Goal: Task Accomplishment & Management: Use online tool/utility

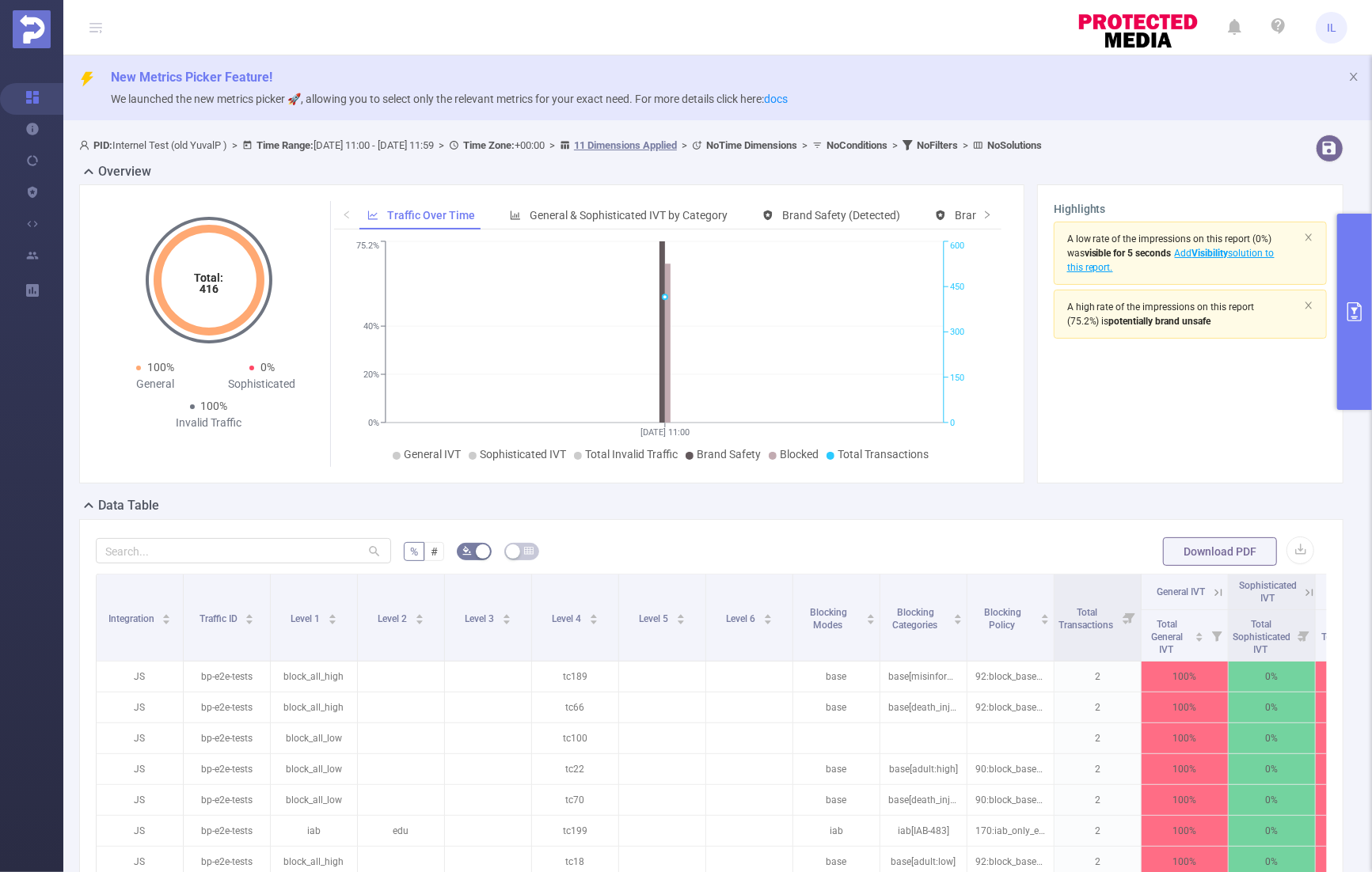
click at [1299, 772] on div "% # Download PDF Integration Traffic ID Level 1 Level 2 Level 3 Level 4 Level 5…" at bounding box center [712, 823] width 1264 height 607
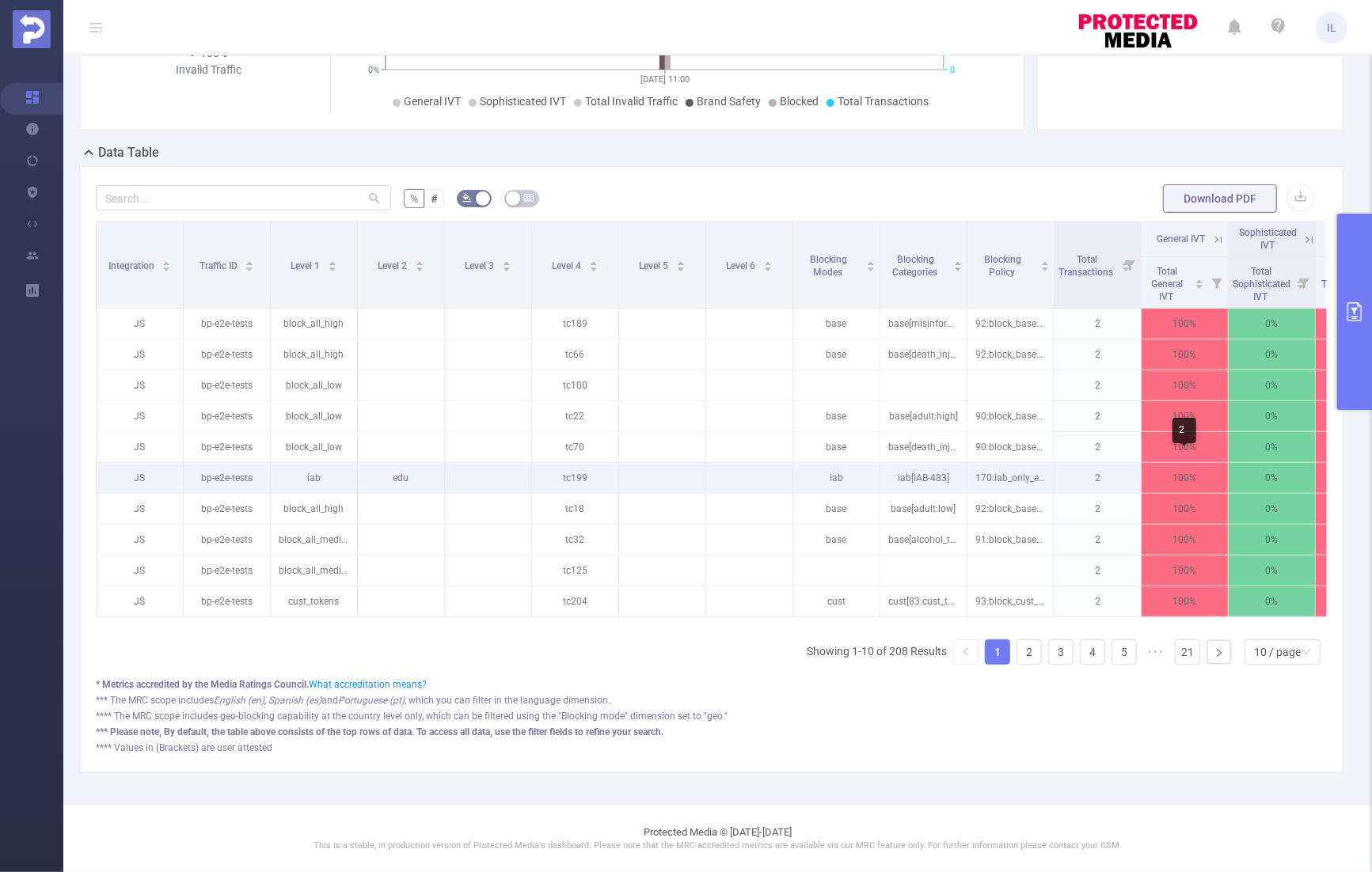
scroll to position [0, 439]
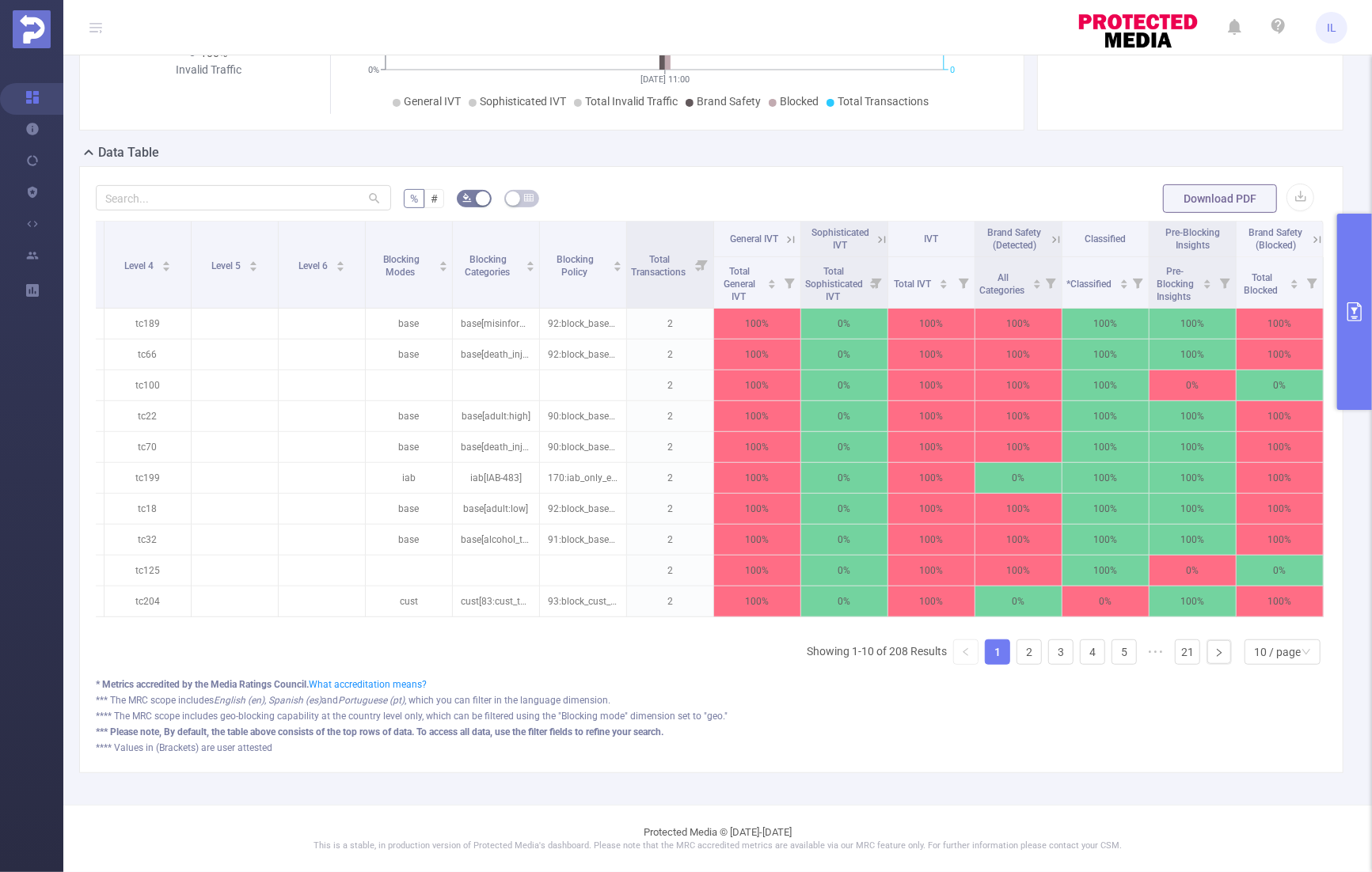
click at [1053, 236] on icon at bounding box center [1056, 239] width 7 height 7
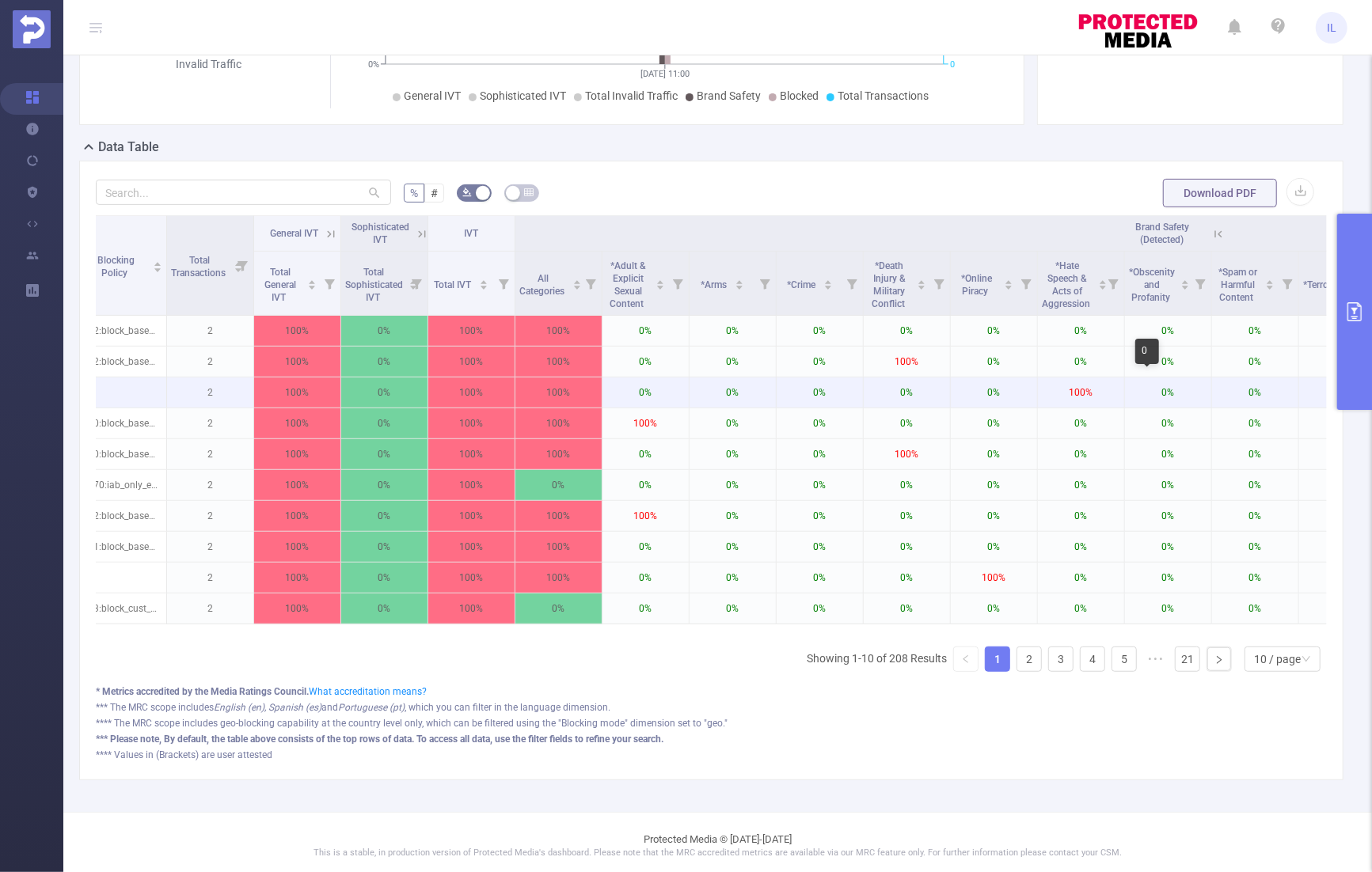
scroll to position [0, 736]
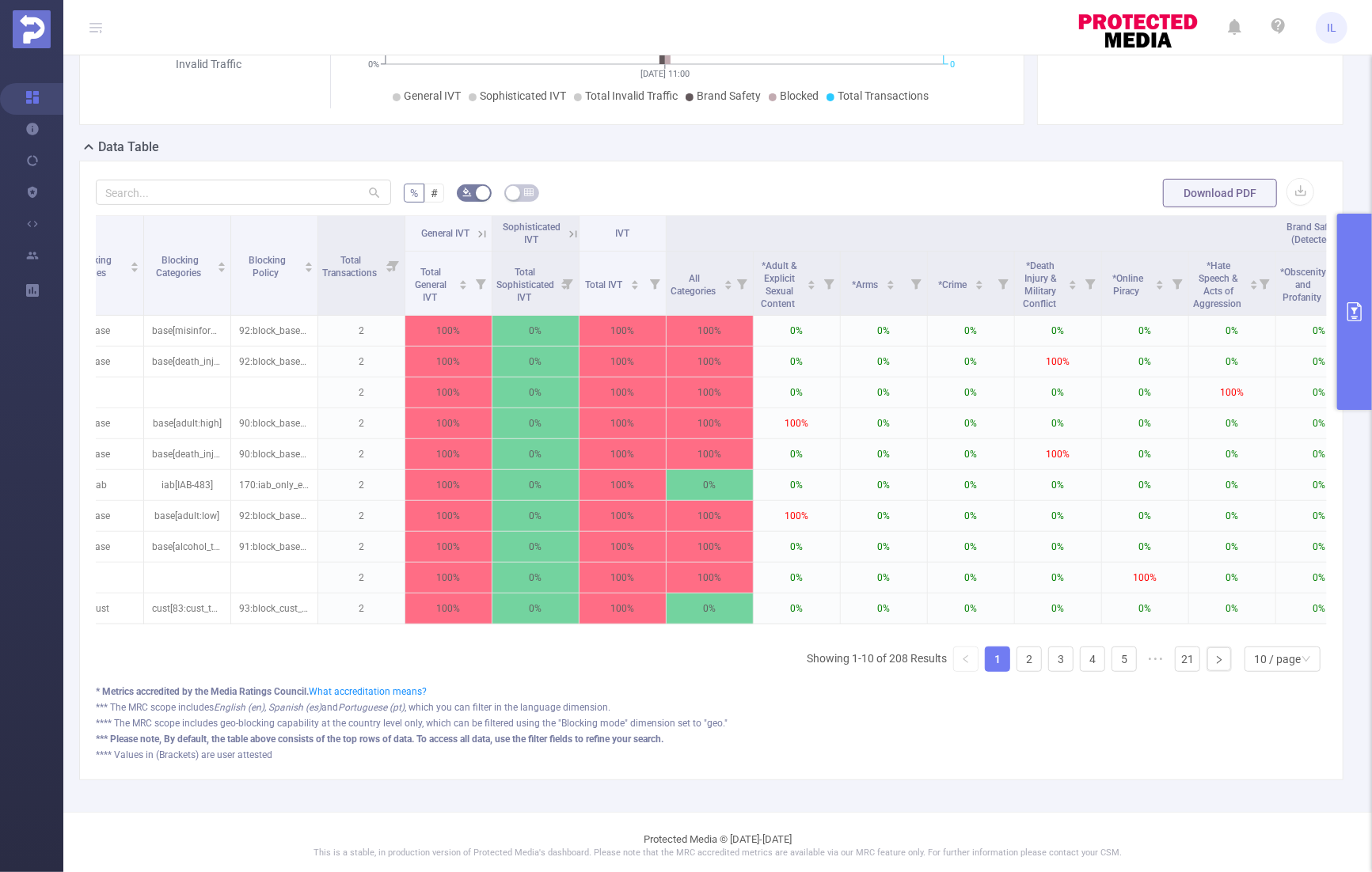
click at [1256, 230] on th "Brand Safety (Detected)" at bounding box center [1320, 233] width 1307 height 36
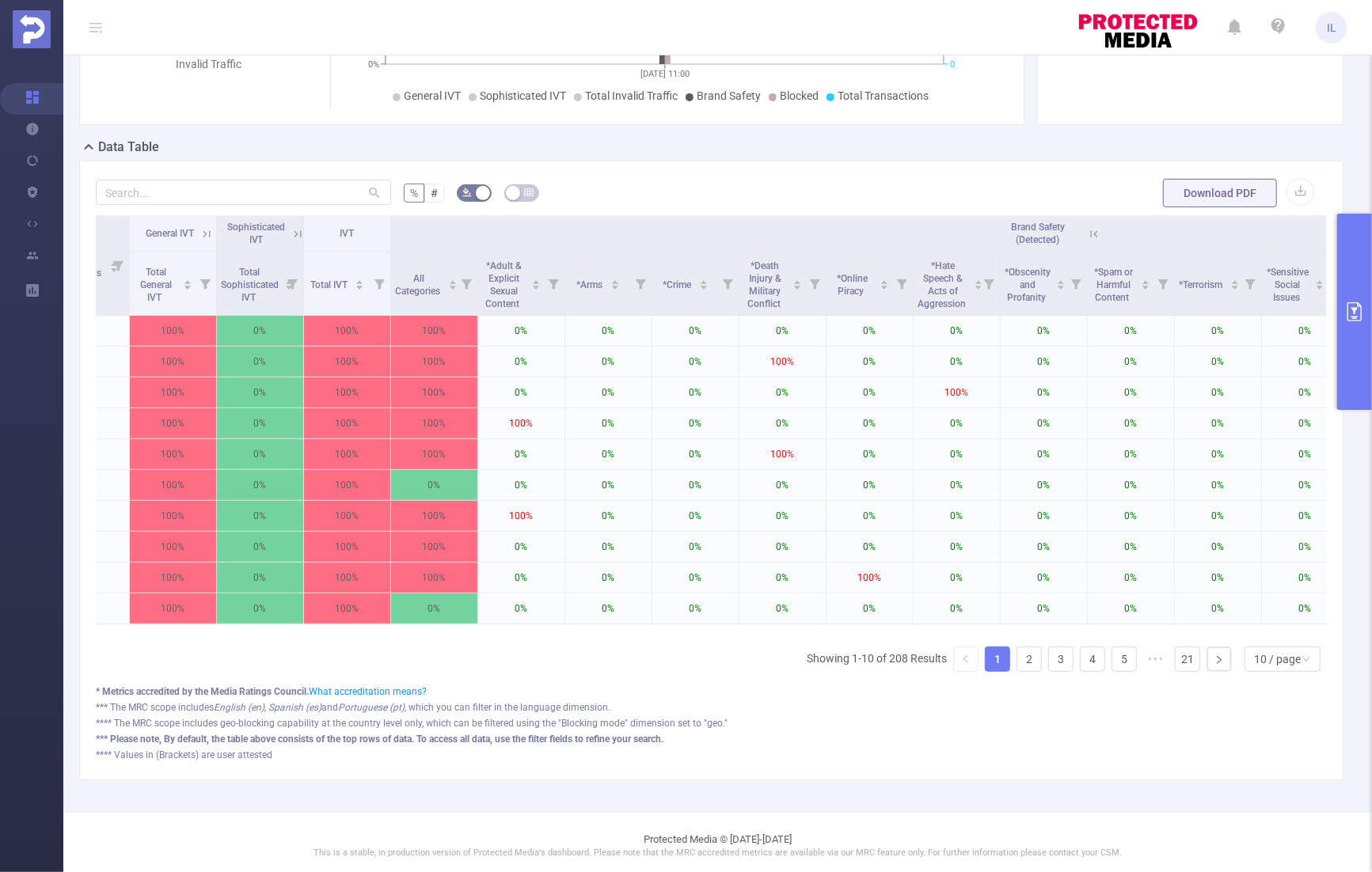
click at [1099, 230] on icon at bounding box center [1094, 234] width 14 height 14
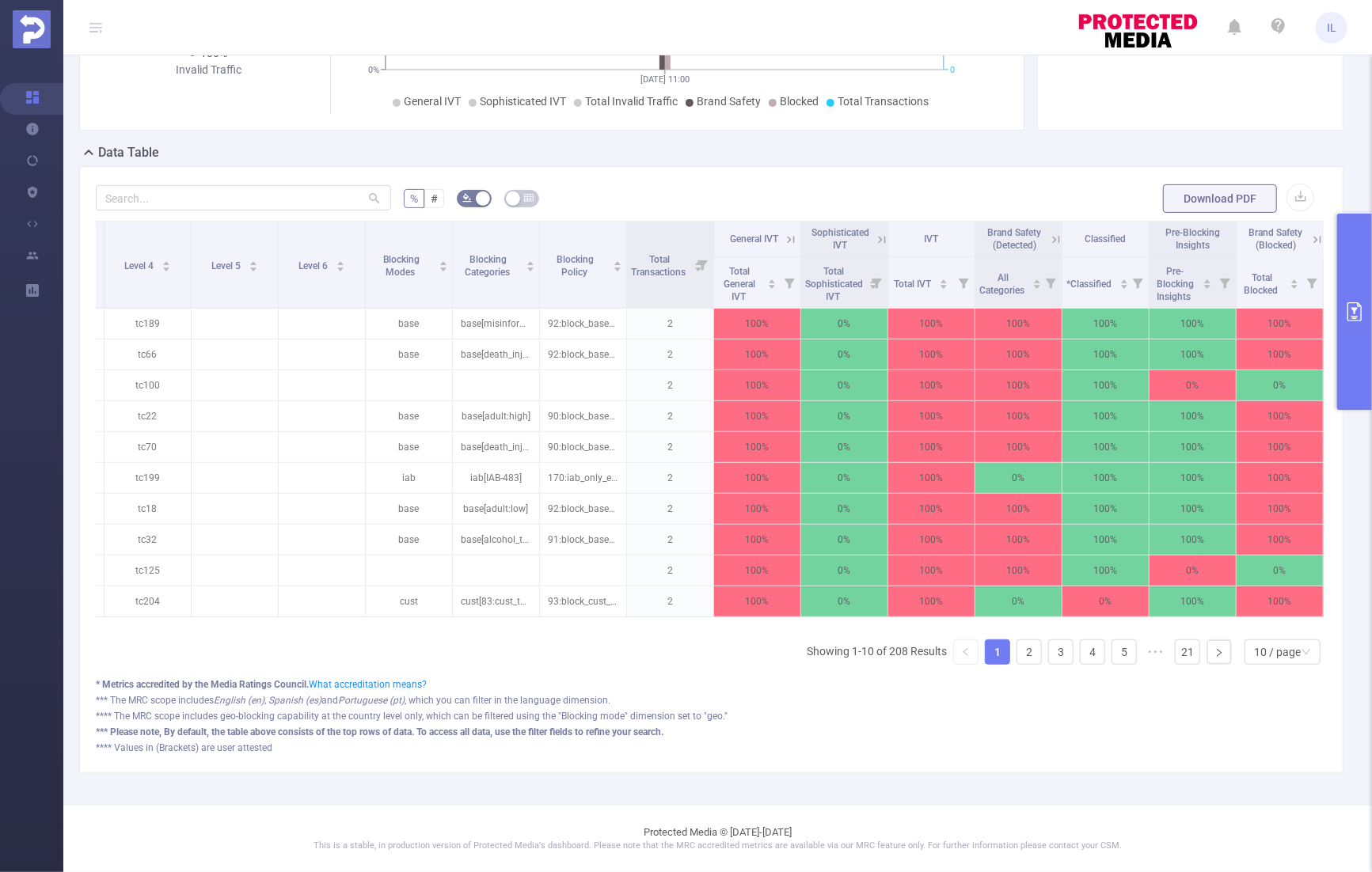
scroll to position [0, 439]
click at [1309, 241] on th "Brand Safety (Blocked)" at bounding box center [1280, 239] width 87 height 36
click at [1311, 238] on icon at bounding box center [1317, 239] width 14 height 14
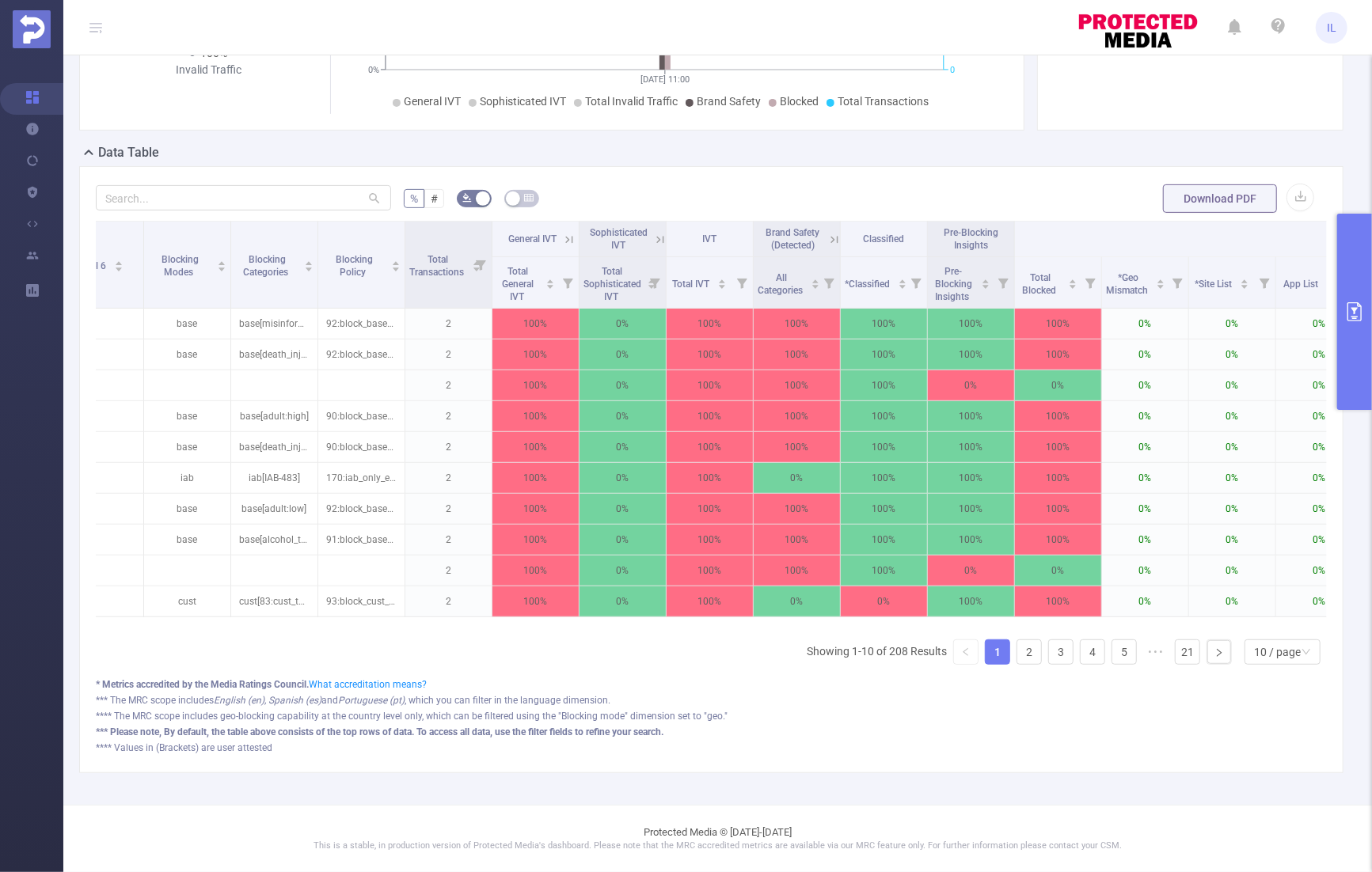
scroll to position [0, 520]
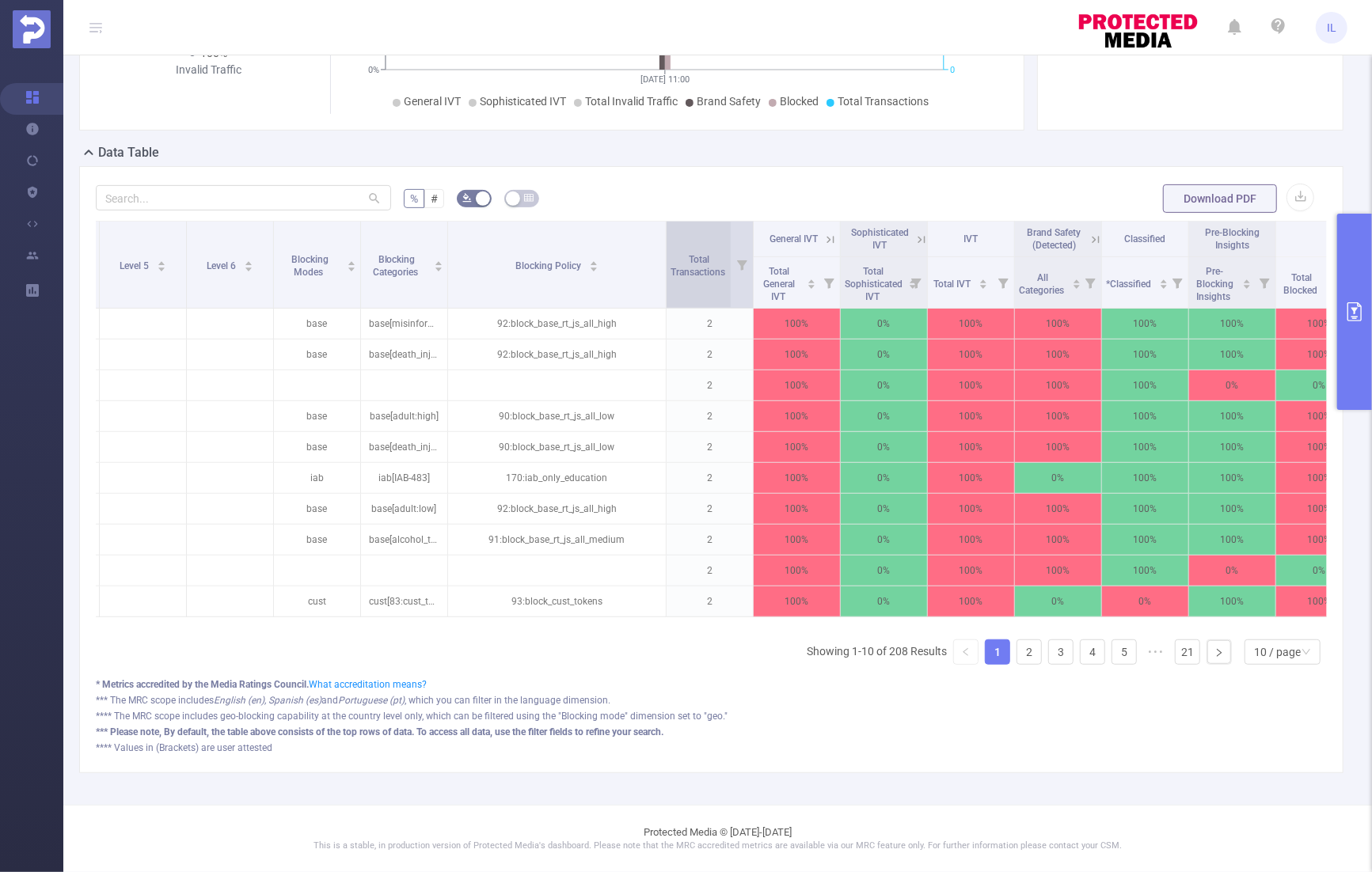
drag, startPoint x: 532, startPoint y: 226, endPoint x: 664, endPoint y: 228, distance: 132.0
click at [664, 228] on span at bounding box center [666, 265] width 8 height 86
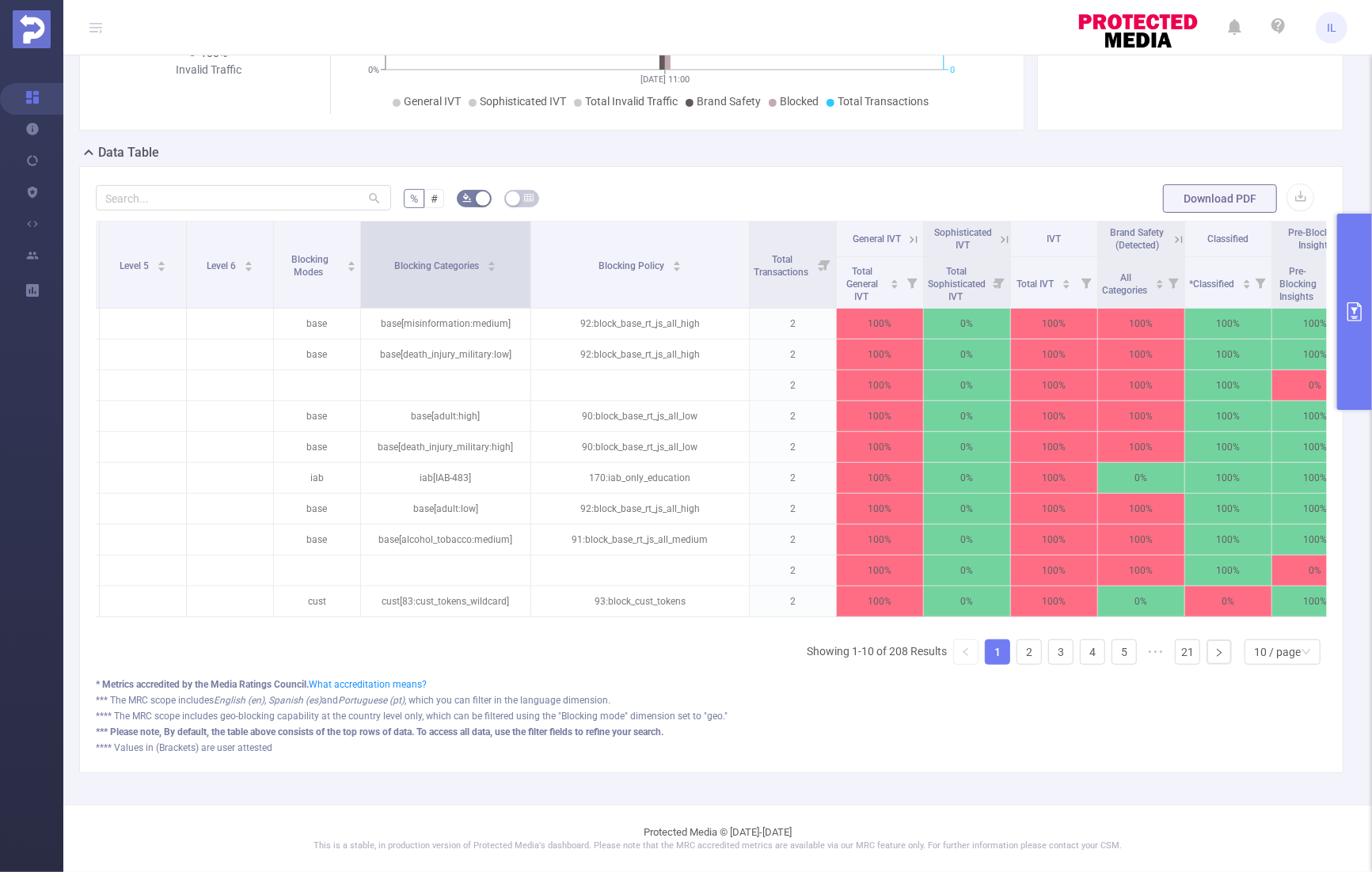
drag, startPoint x: 445, startPoint y: 249, endPoint x: 528, endPoint y: 256, distance: 83.3
click at [528, 256] on span at bounding box center [530, 265] width 8 height 86
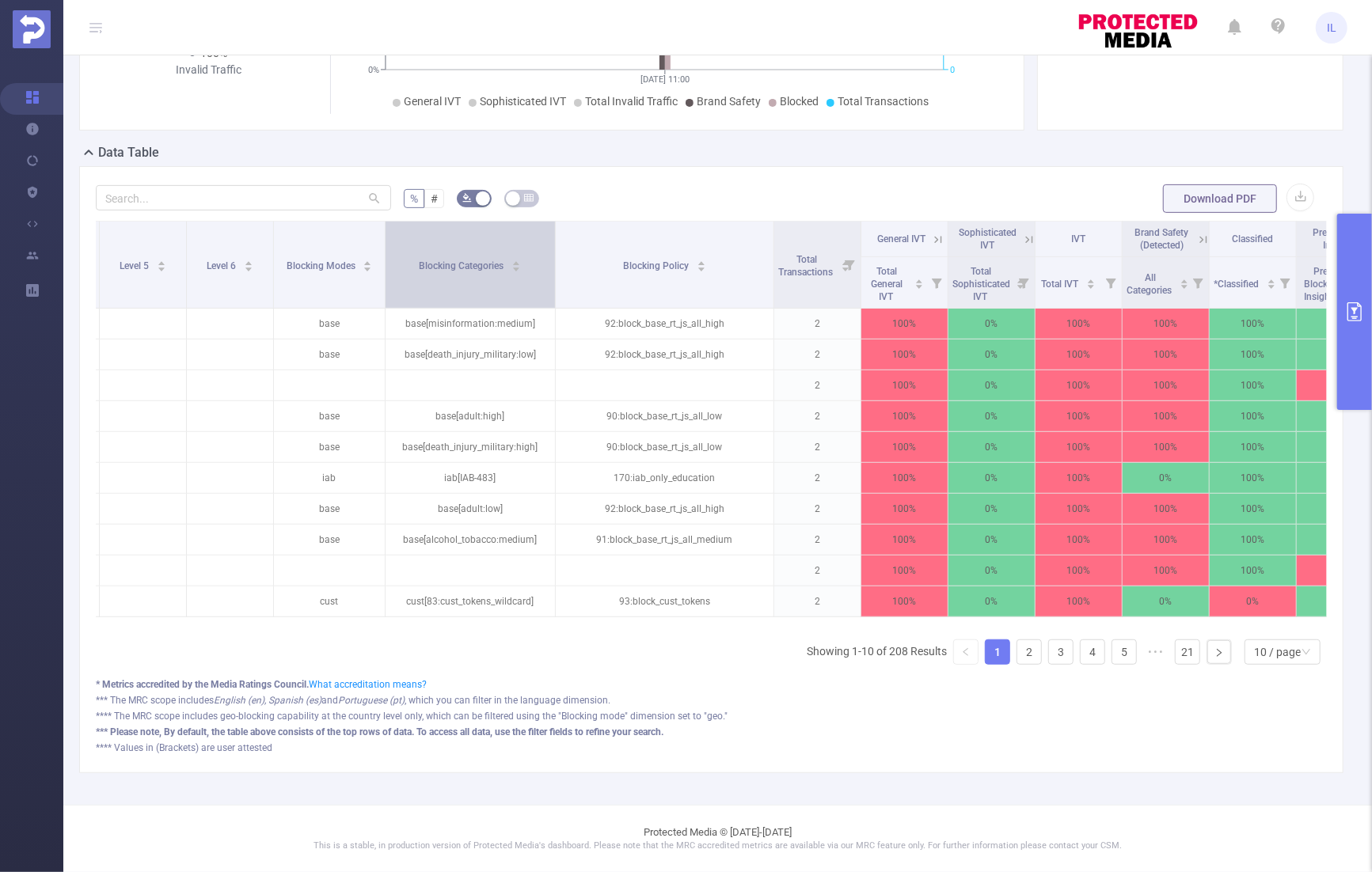
drag, startPoint x: 358, startPoint y: 262, endPoint x: 383, endPoint y: 262, distance: 25.0
click at [383, 257] on tr "Integration Traffic ID Level 1 Level 2 Level 3 Level 4 Level 5 Level 6 Blocking…" at bounding box center [916, 239] width 2678 height 36
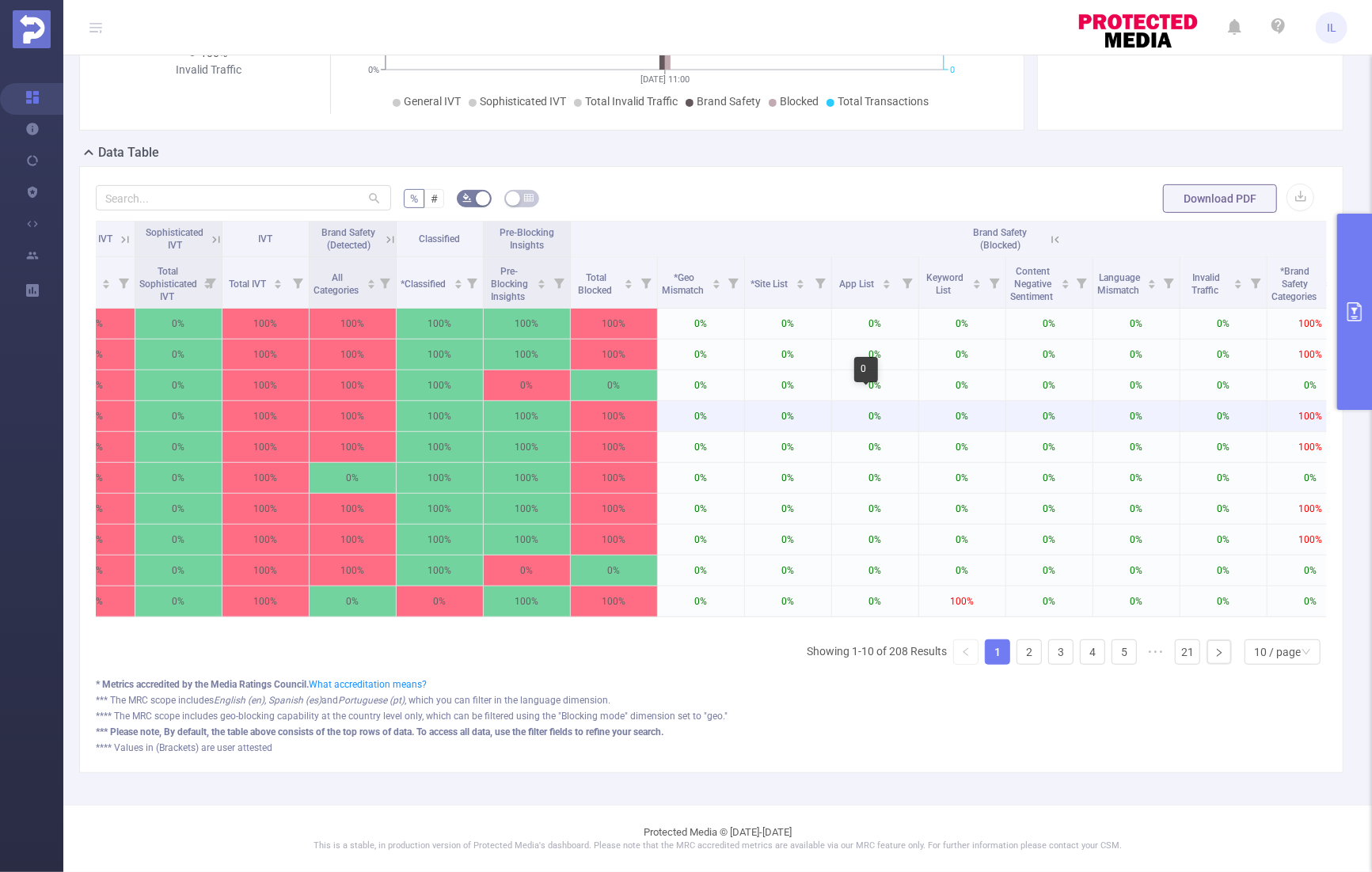
scroll to position [0, 1462]
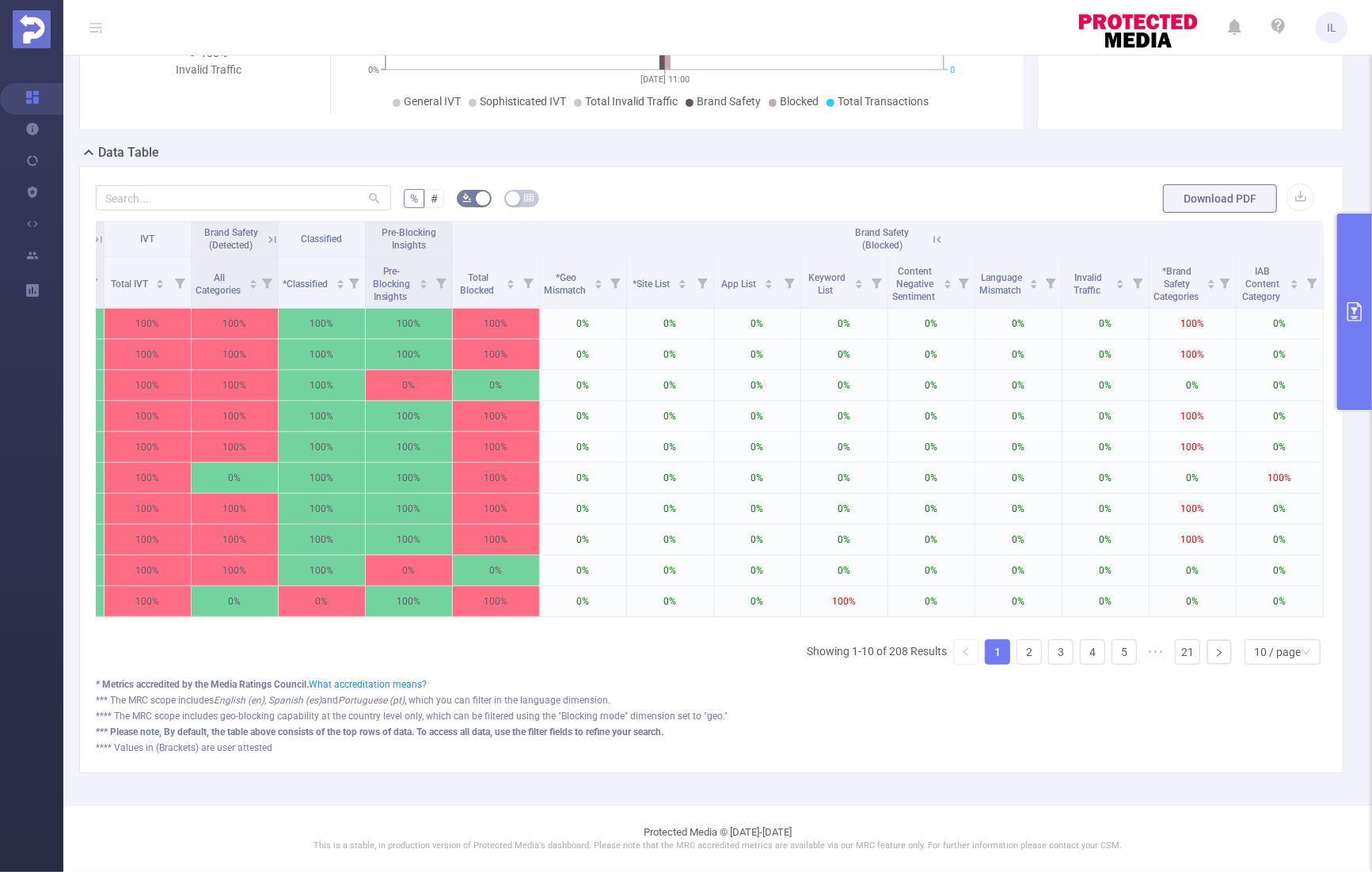
click at [977, 166] on div "% # Download PDF Integration Traffic ID Level 1 Level 2 Level 3 Level 4 Level 5…" at bounding box center [712, 470] width 1264 height 607
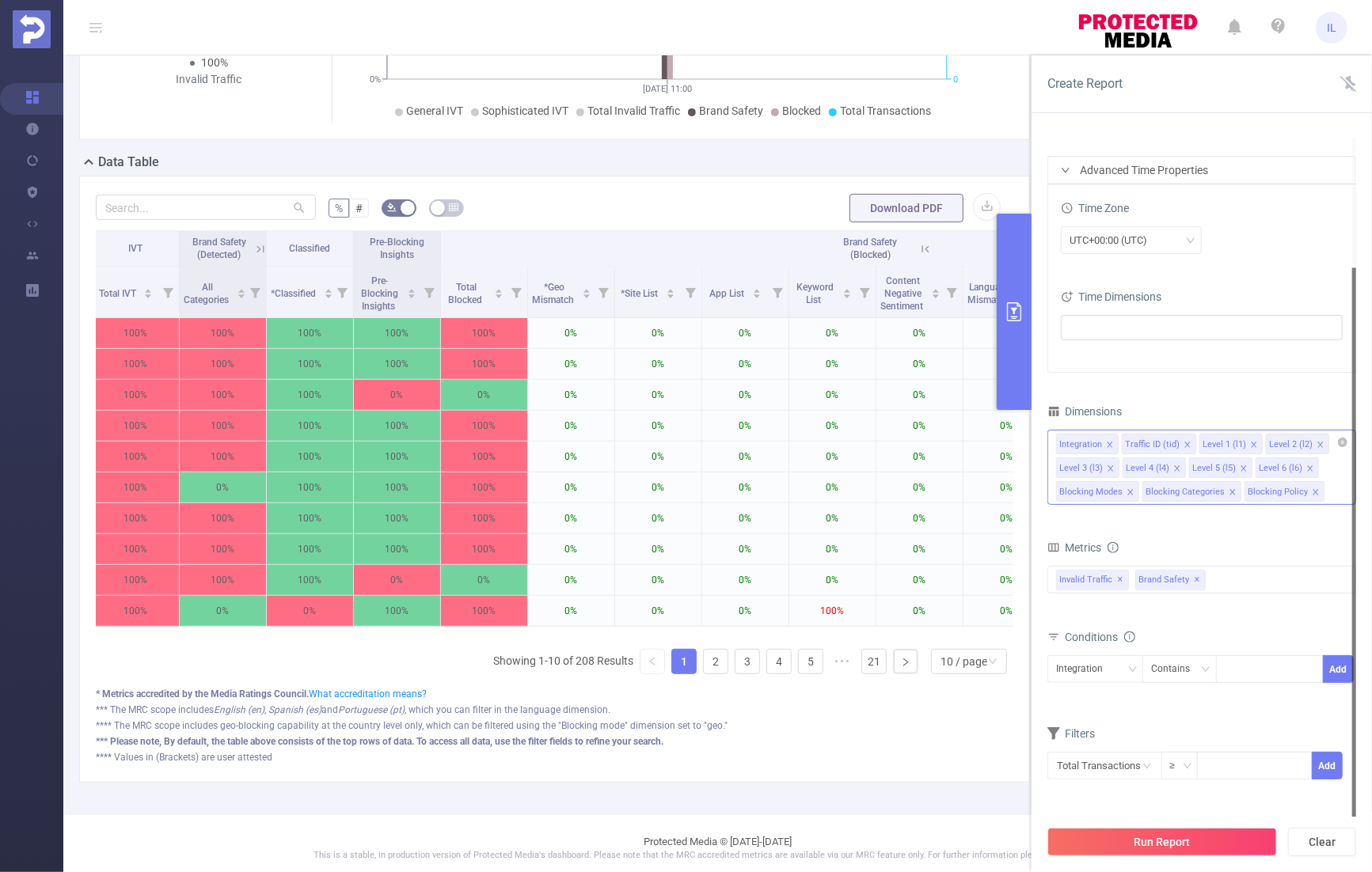
click at [1330, 492] on div "Integration Traffic ID (tid) Level 1 (l1) Level 2 (l2) Level 3 (l3) Level 4 (l4…" at bounding box center [1202, 467] width 309 height 75
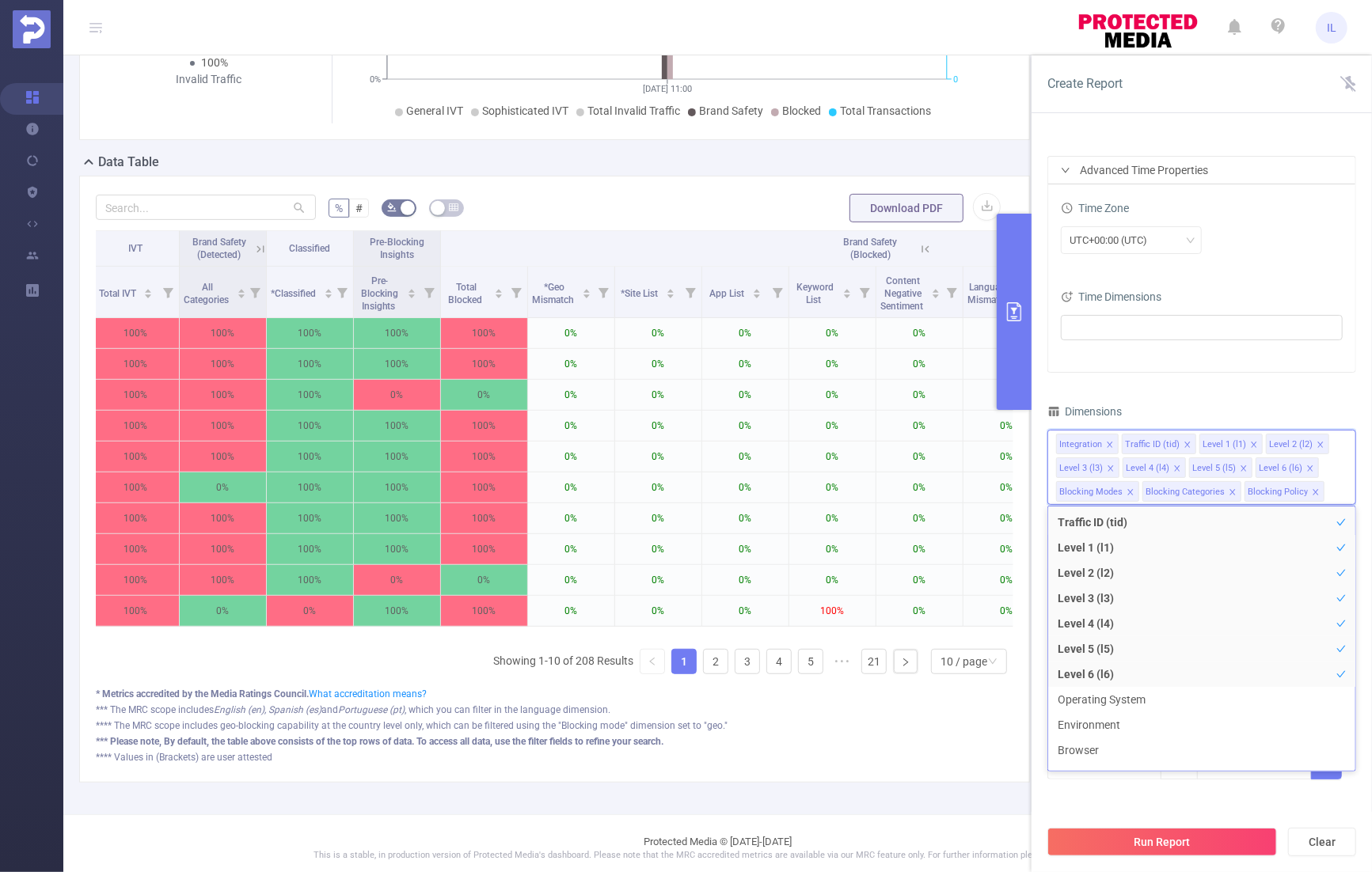
scroll to position [0, 0]
click at [1219, 400] on div "Dimensions" at bounding box center [1202, 414] width 309 height 26
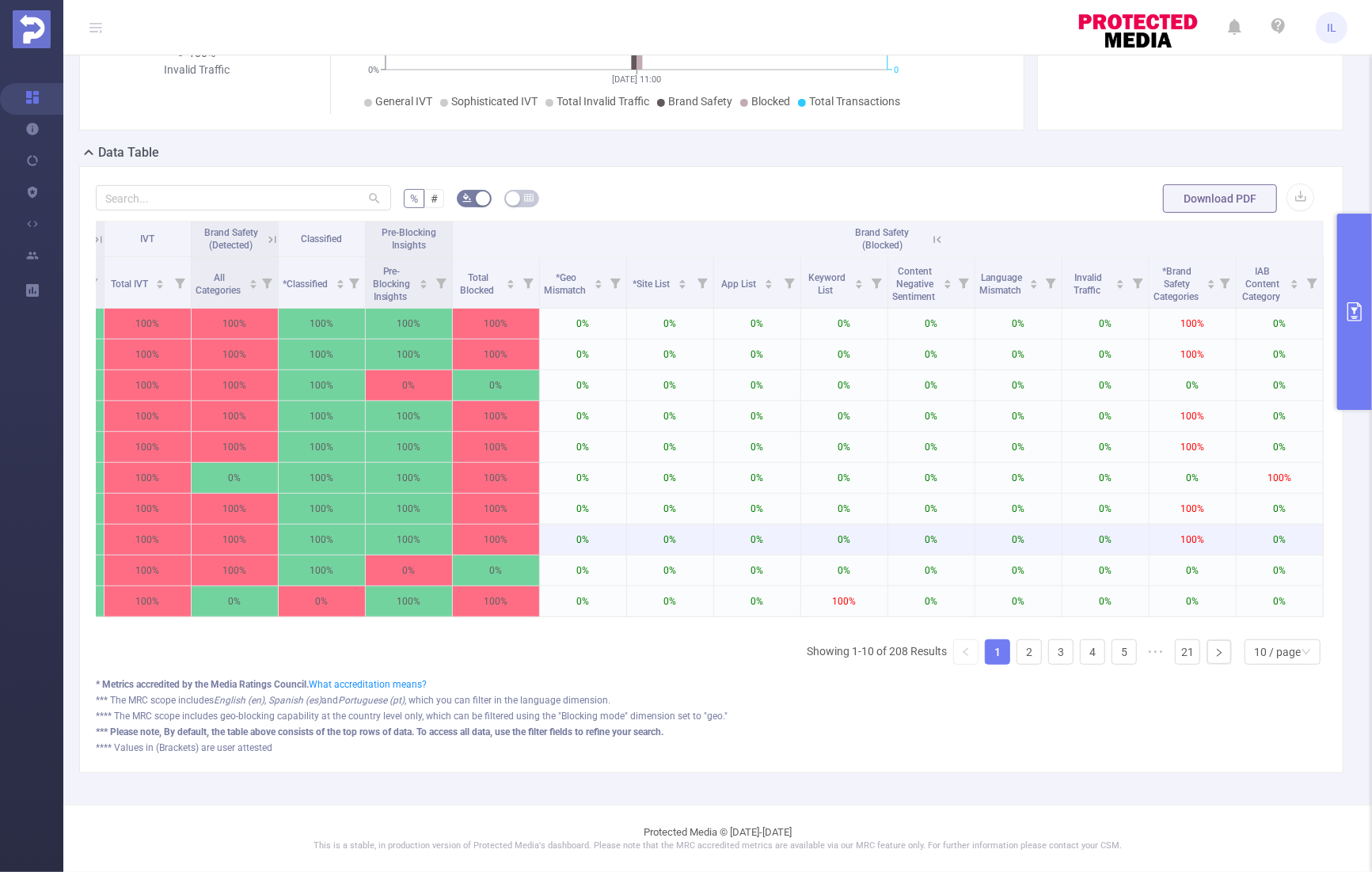
scroll to position [358, 0]
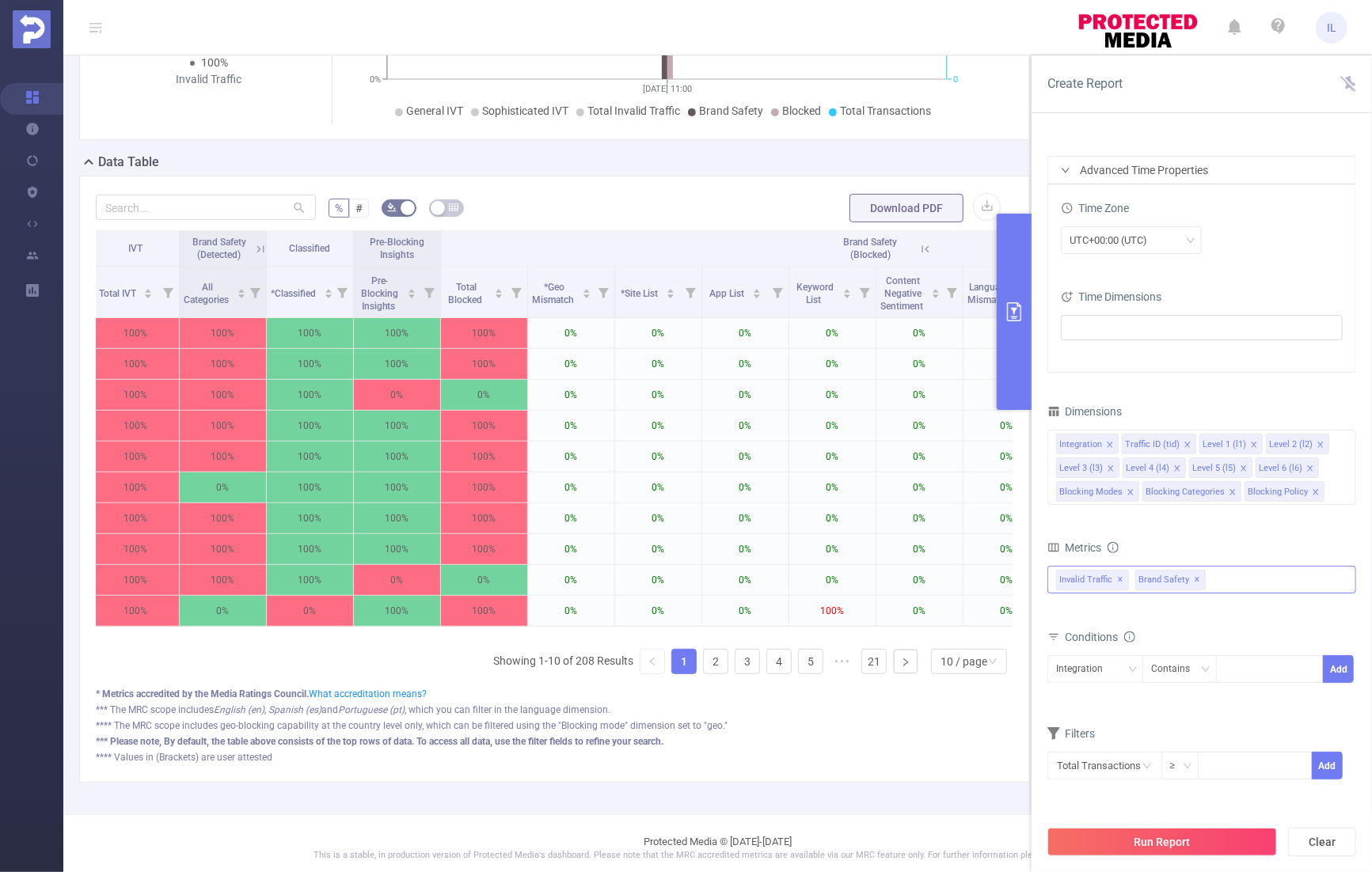
click at [1256, 577] on div "Invalid Traffic ✕ Brand Safety ✕ Anti-Fraud Invalid Traffic Visibility Brand Sa…" at bounding box center [1202, 579] width 309 height 27
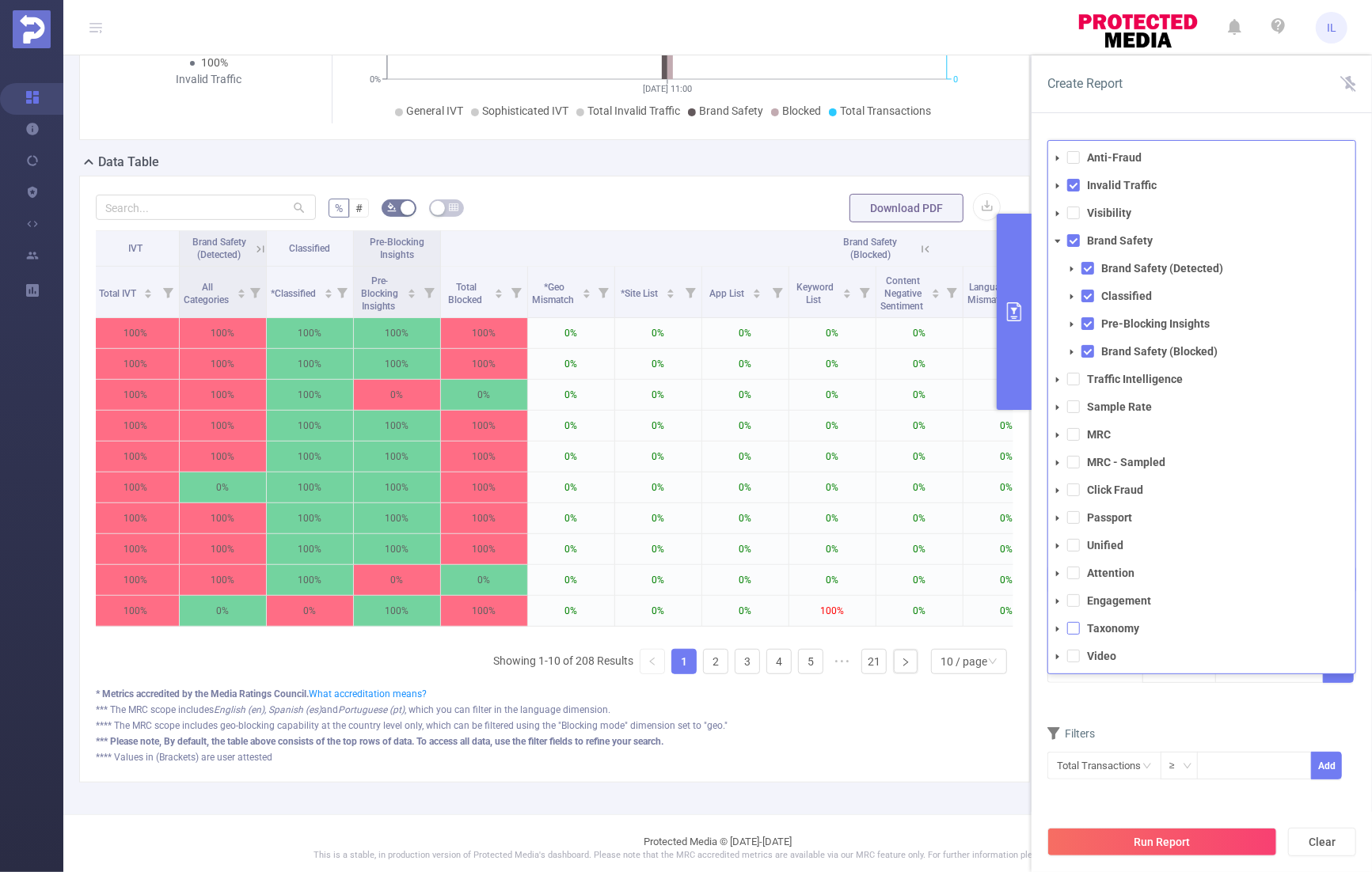
click at [1072, 622] on span at bounding box center [1073, 628] width 12 height 12
click at [1200, 708] on form "Dimensions Integration Traffic ID (tid) Level 1 (l1) Level 2 (l2) Level 3 (l3) …" at bounding box center [1202, 600] width 309 height 400
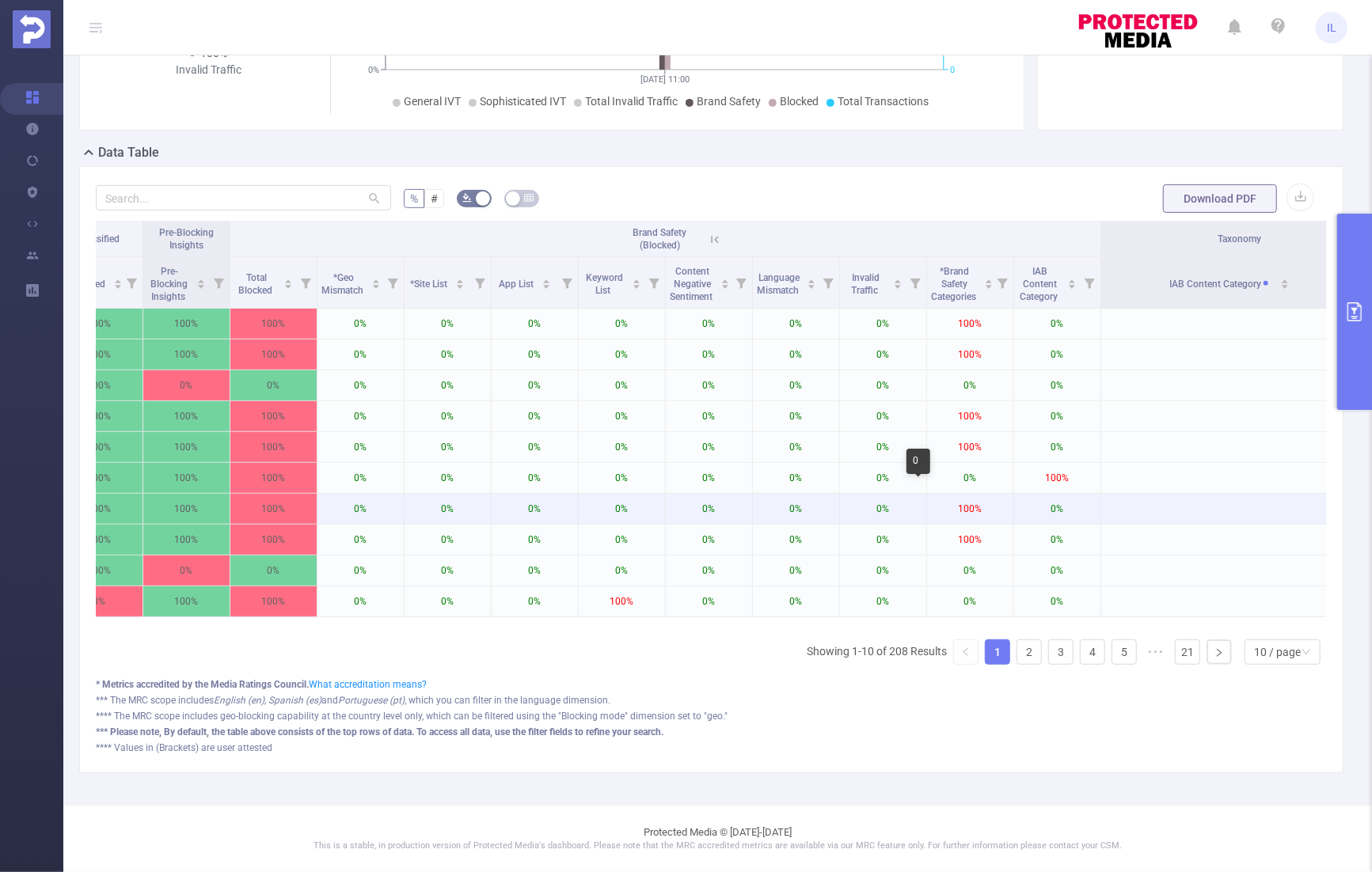
scroll to position [0, 1739]
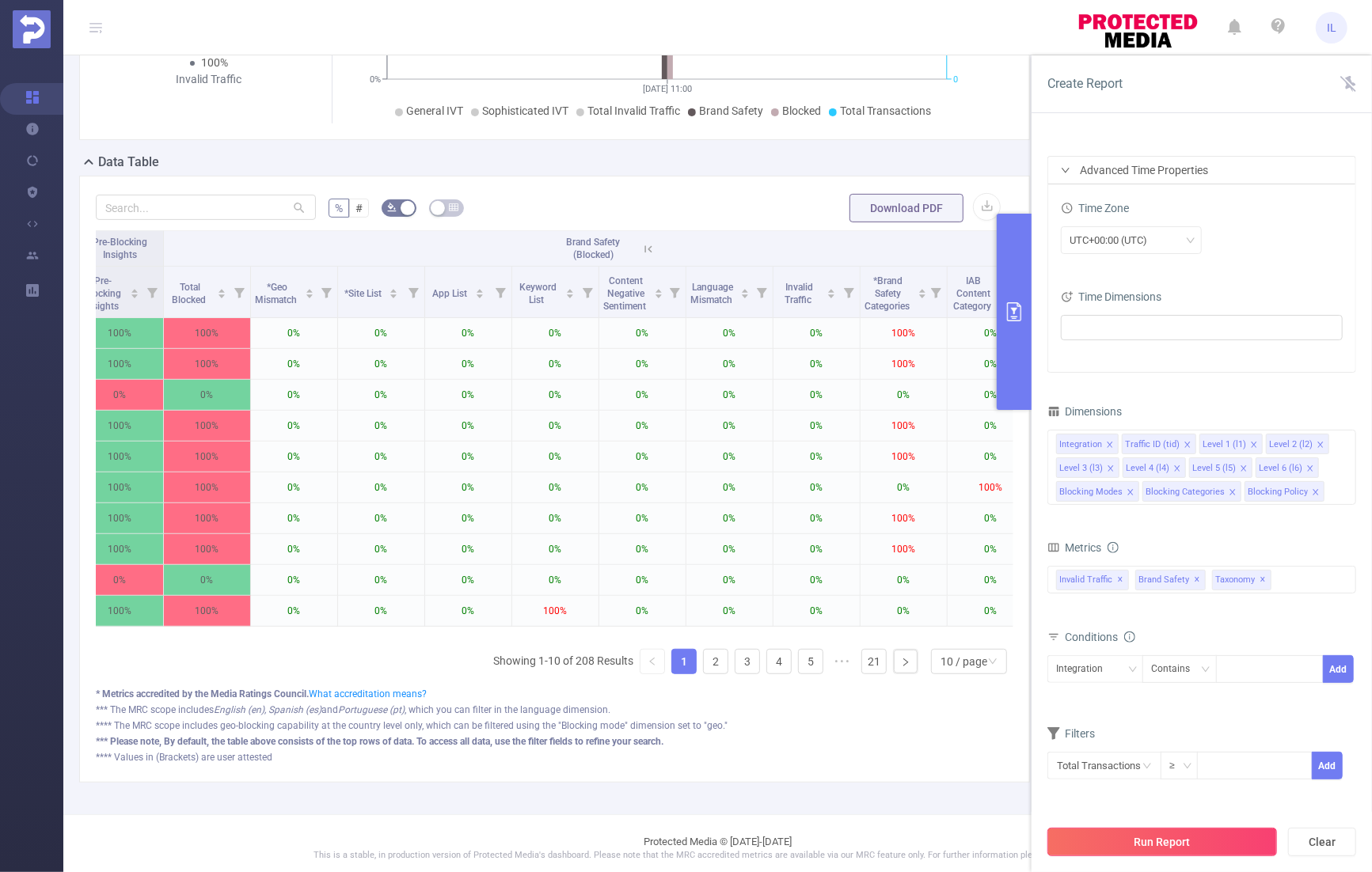
click at [1189, 835] on button "Run Report" at bounding box center [1162, 842] width 229 height 28
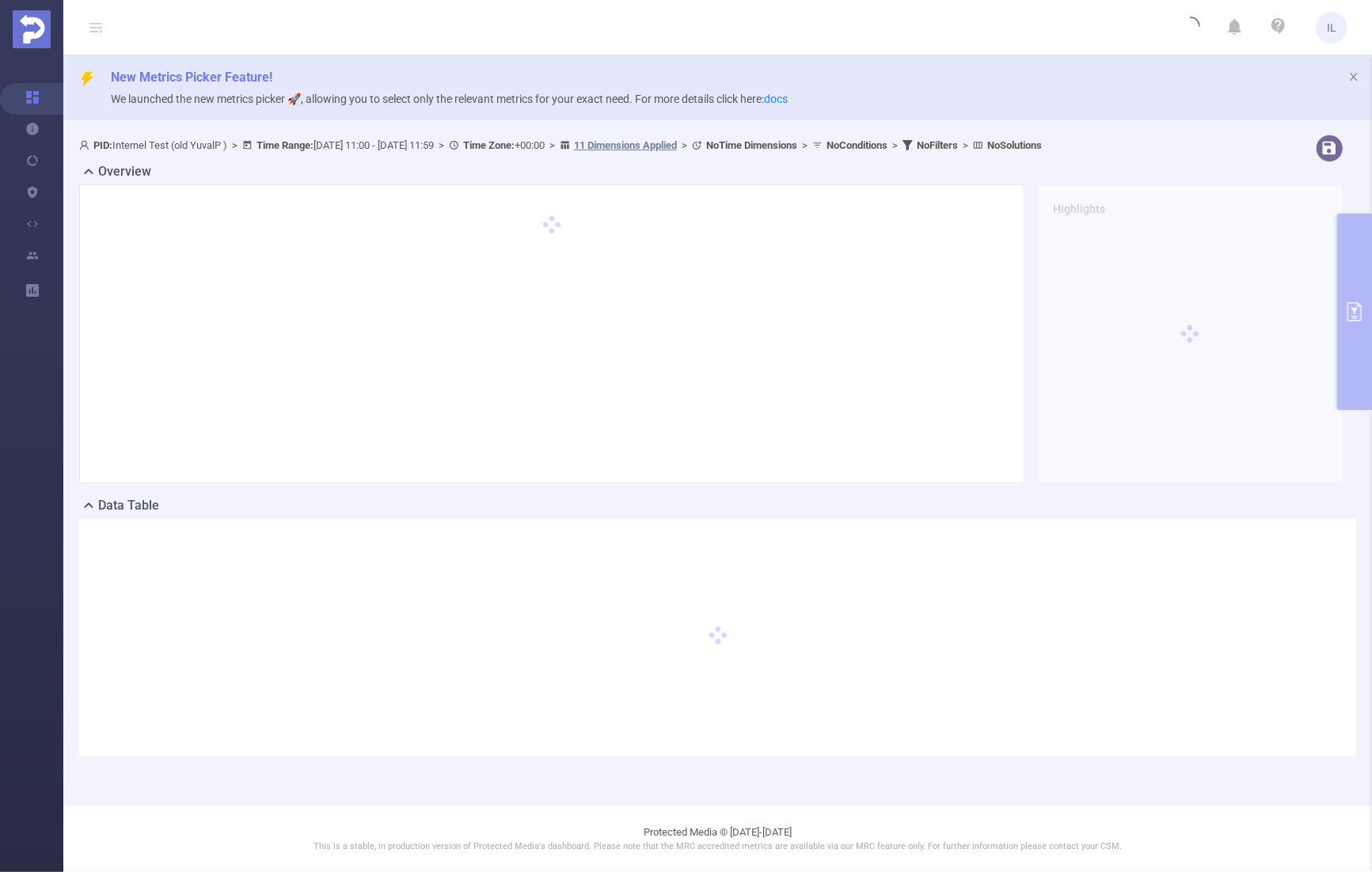
scroll to position [0, 0]
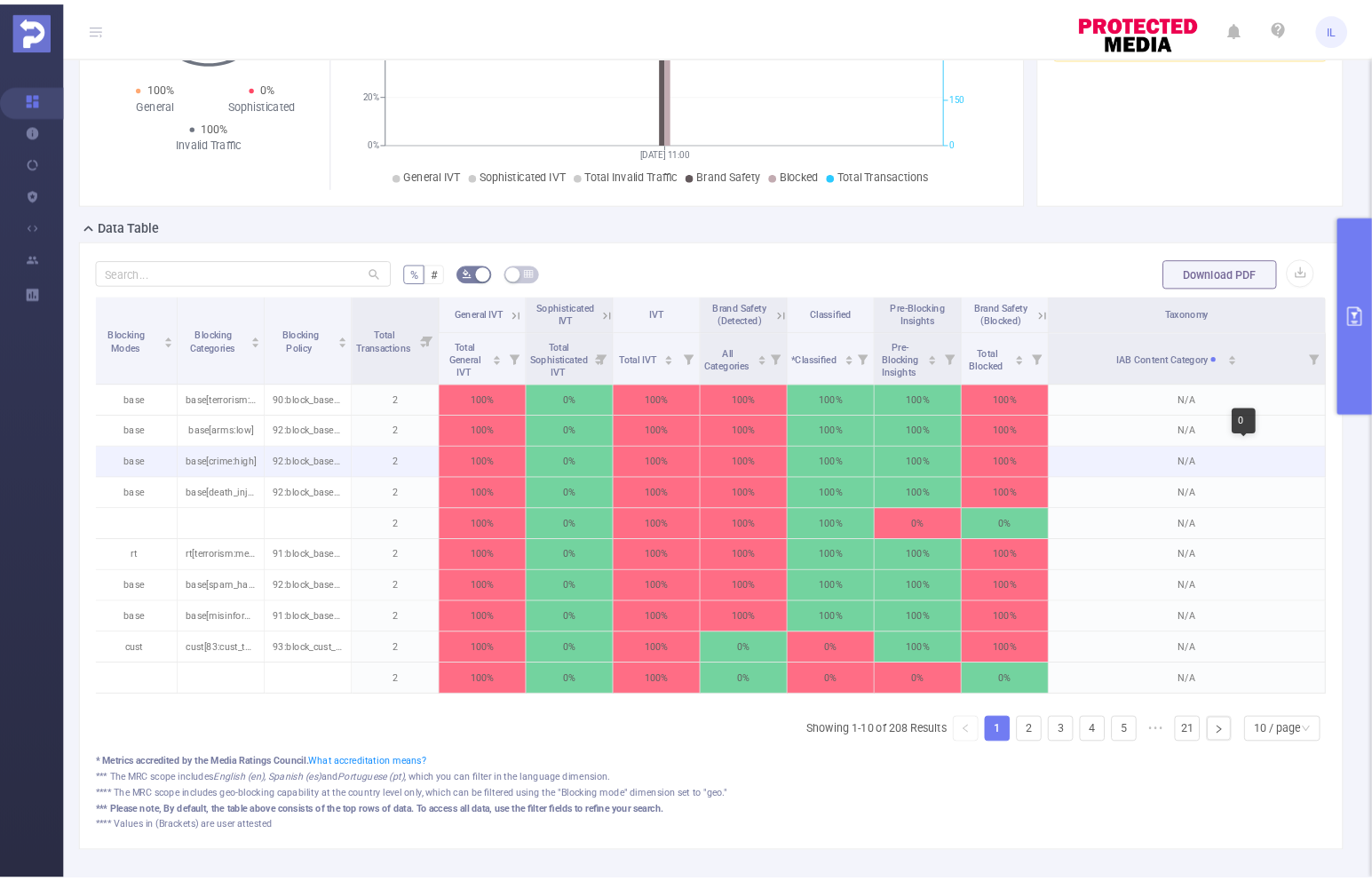
scroll to position [0, 804]
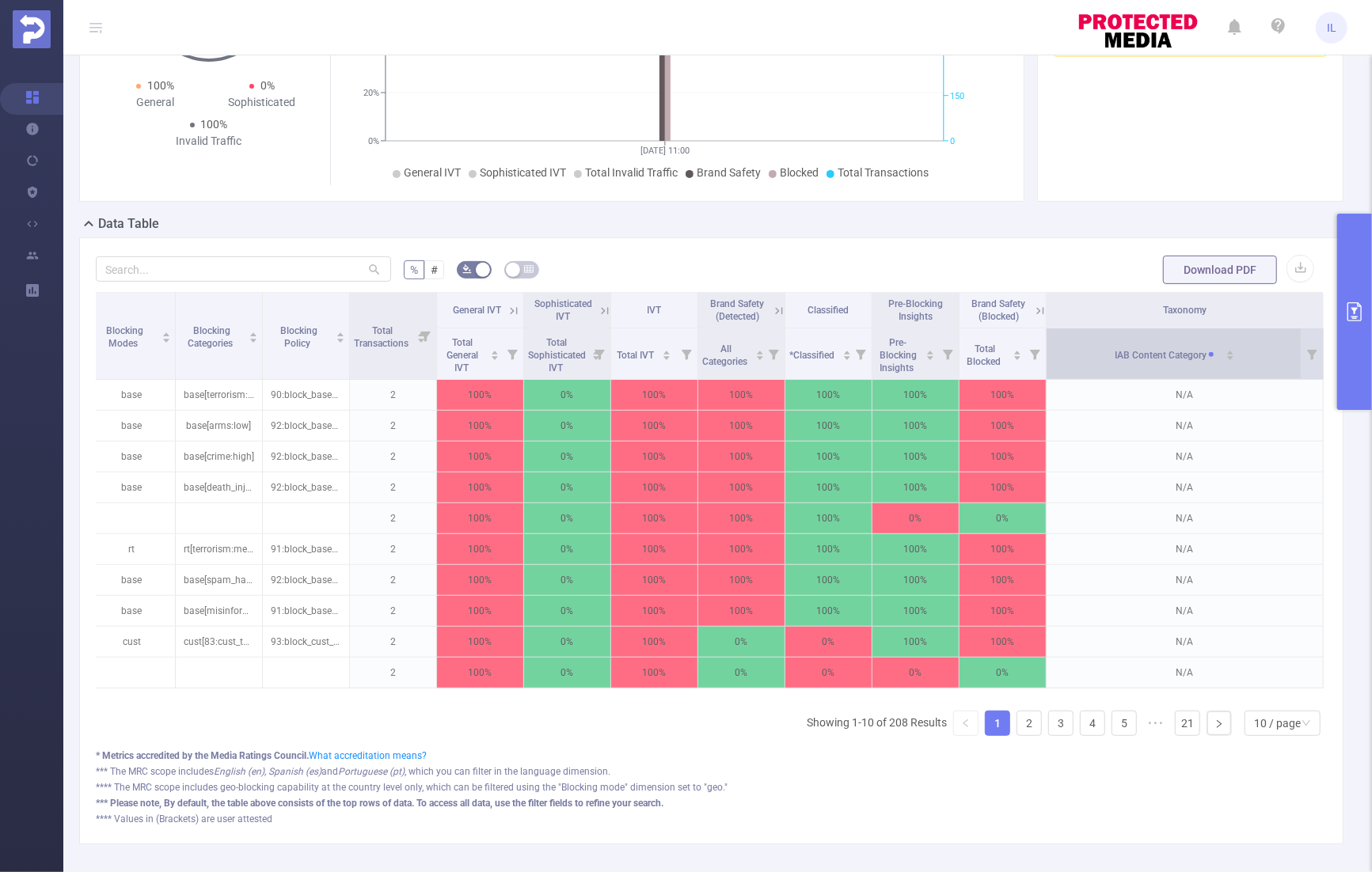
click at [1226, 354] on icon "icon: caret-down" at bounding box center [1230, 358] width 9 height 9
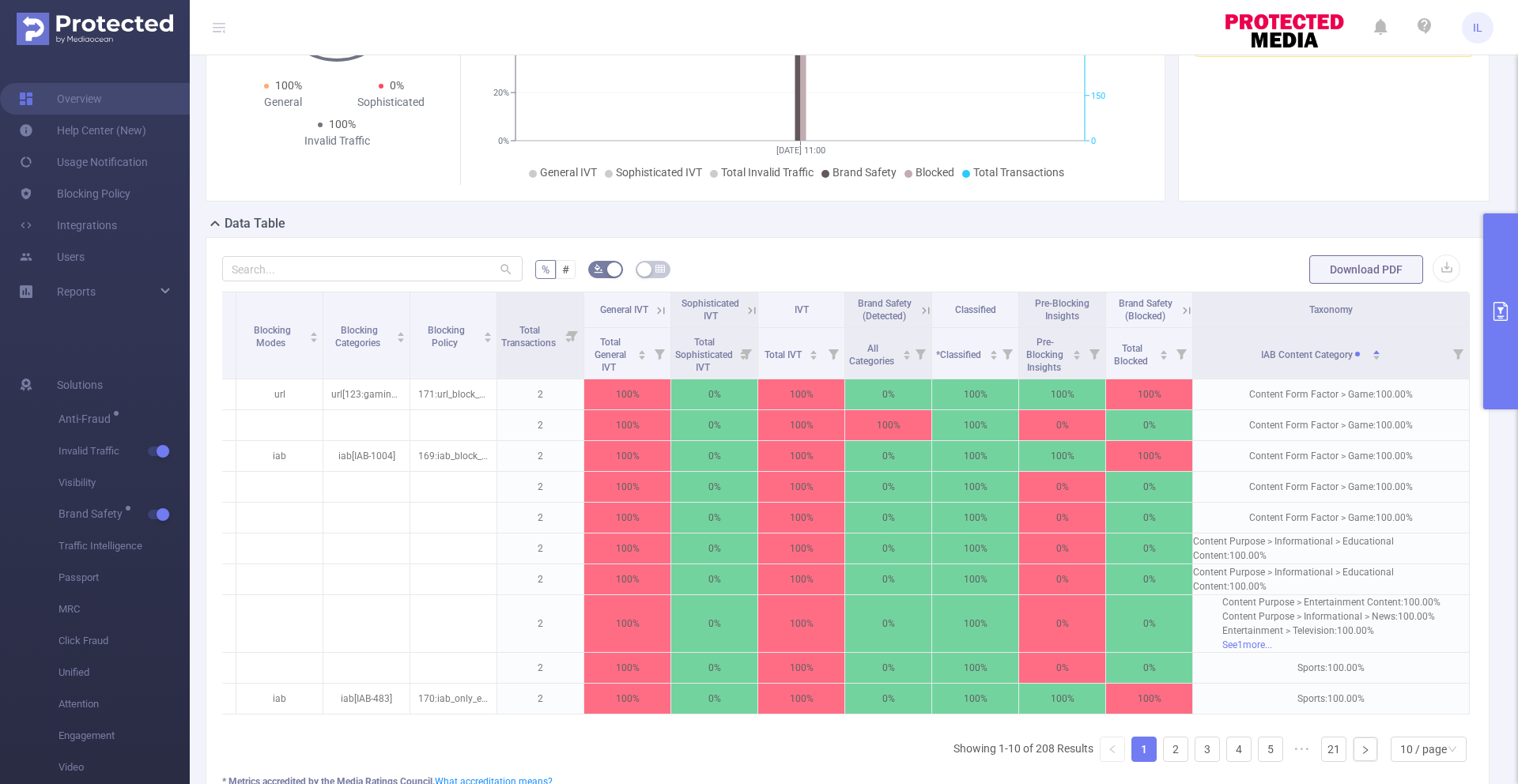
scroll to position [0, 694]
click at [1180, 307] on icon at bounding box center [1187, 310] width 14 height 14
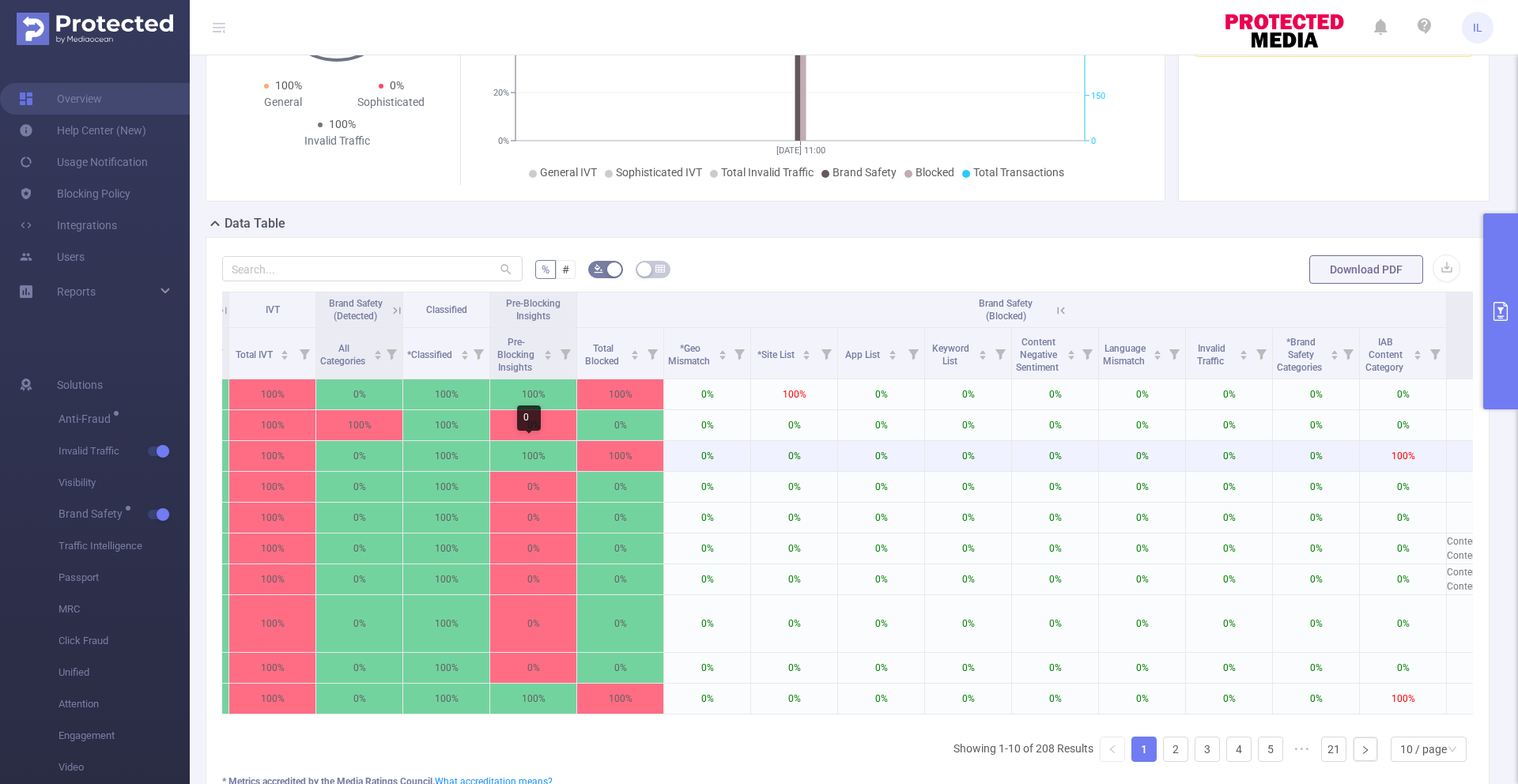
scroll to position [0, 1477]
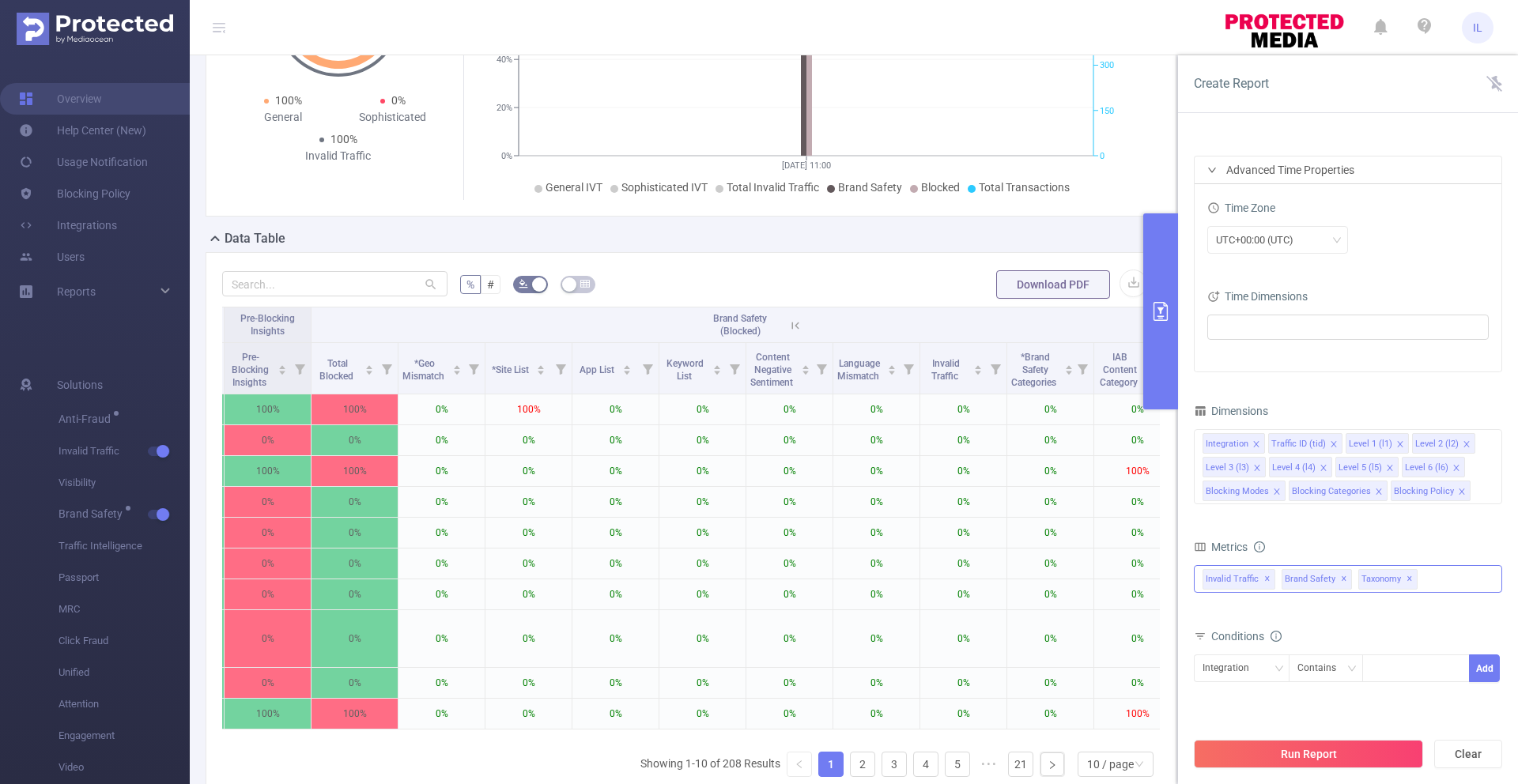
click at [1369, 576] on div "Invalid Traffic ✕ Brand Safety ✕ Anti-Fraud Invalid Traffic Visibility Brand Sa…" at bounding box center [1348, 578] width 308 height 27
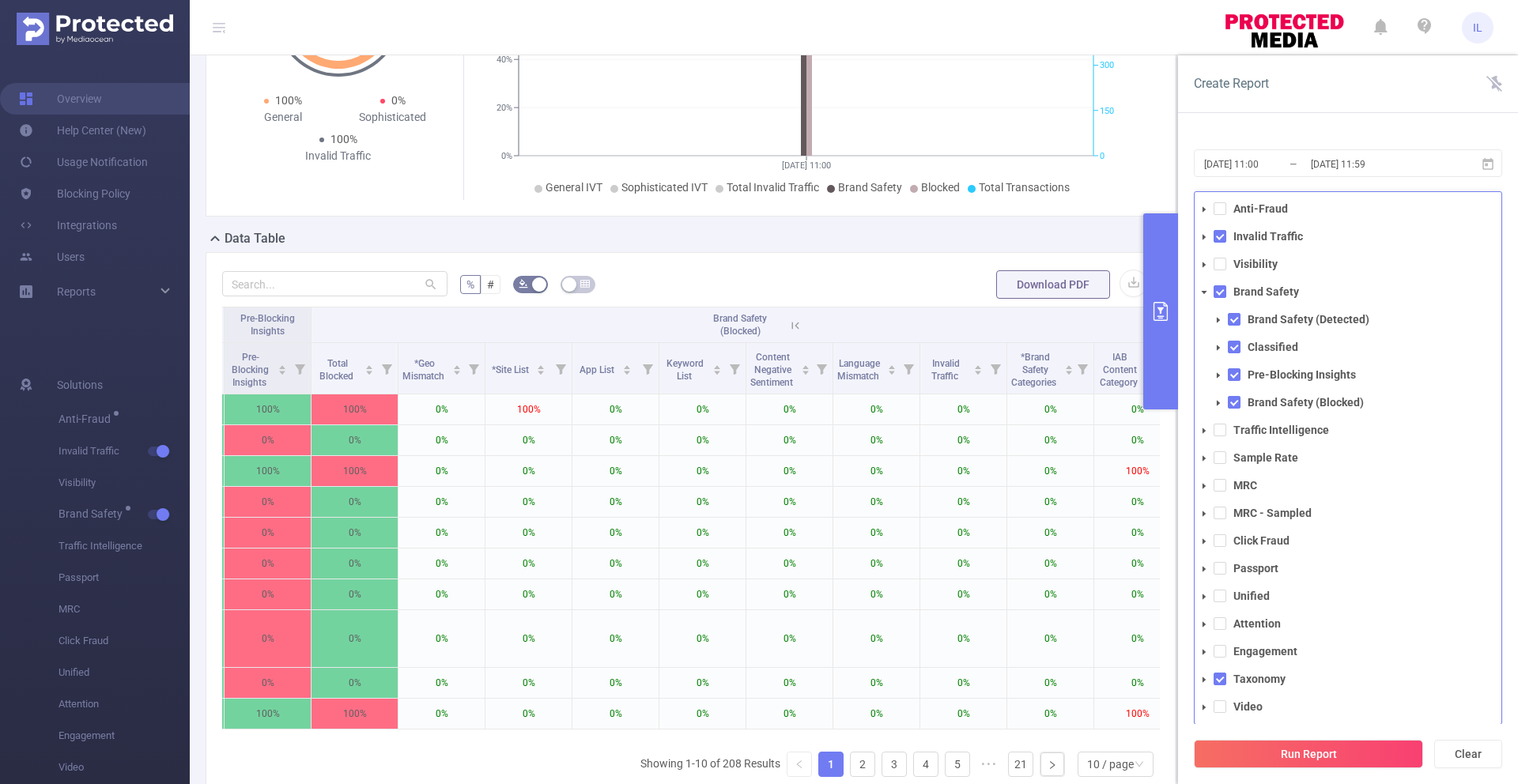
click at [1202, 267] on icon "icon: caret-down" at bounding box center [1204, 265] width 8 height 8
click at [1206, 432] on icon "icon: caret-down" at bounding box center [1204, 434] width 8 height 8
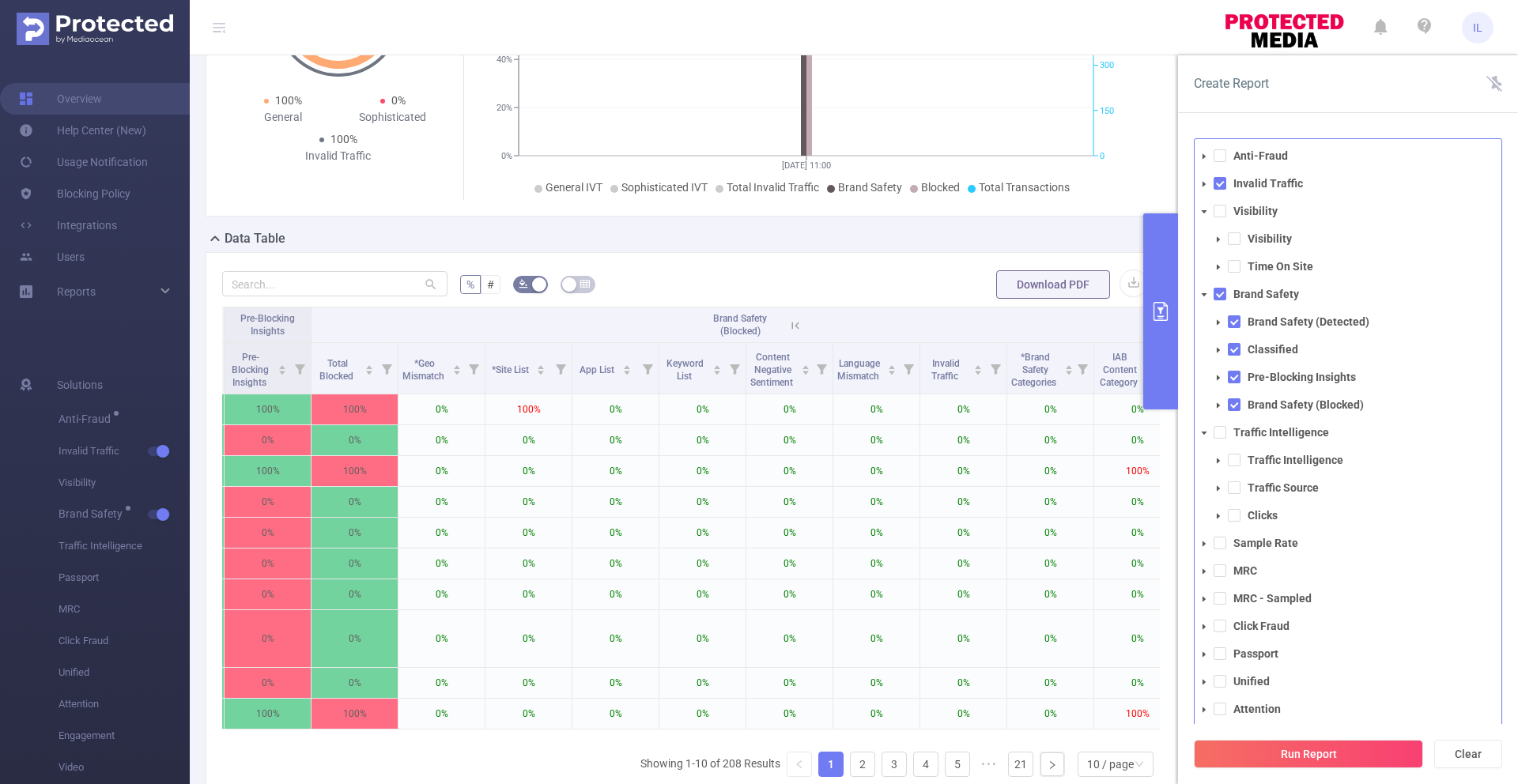
click at [1206, 544] on icon "icon: caret-down" at bounding box center [1204, 544] width 8 height 8
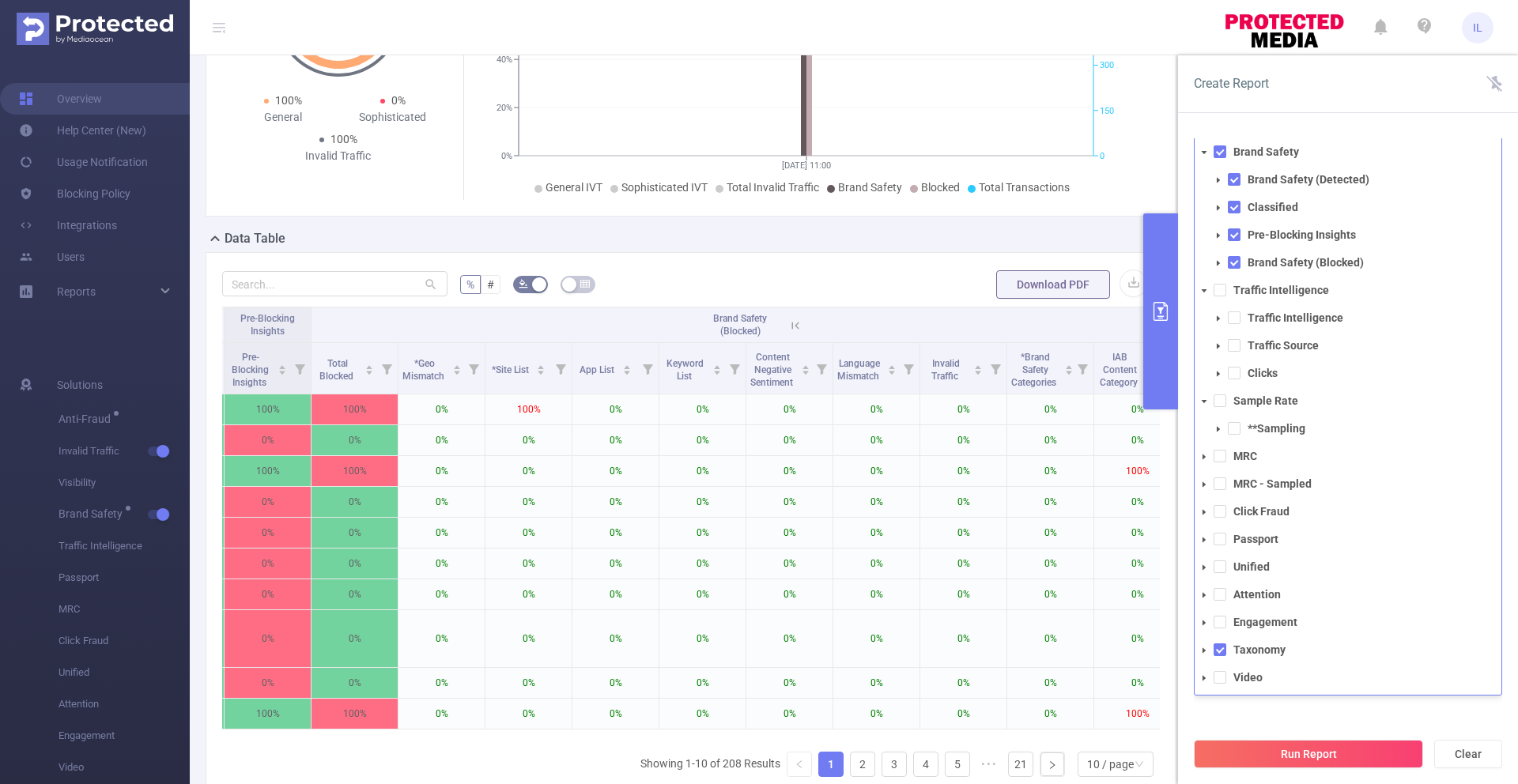
click at [1202, 565] on icon "icon: caret-down" at bounding box center [1204, 568] width 8 height 8
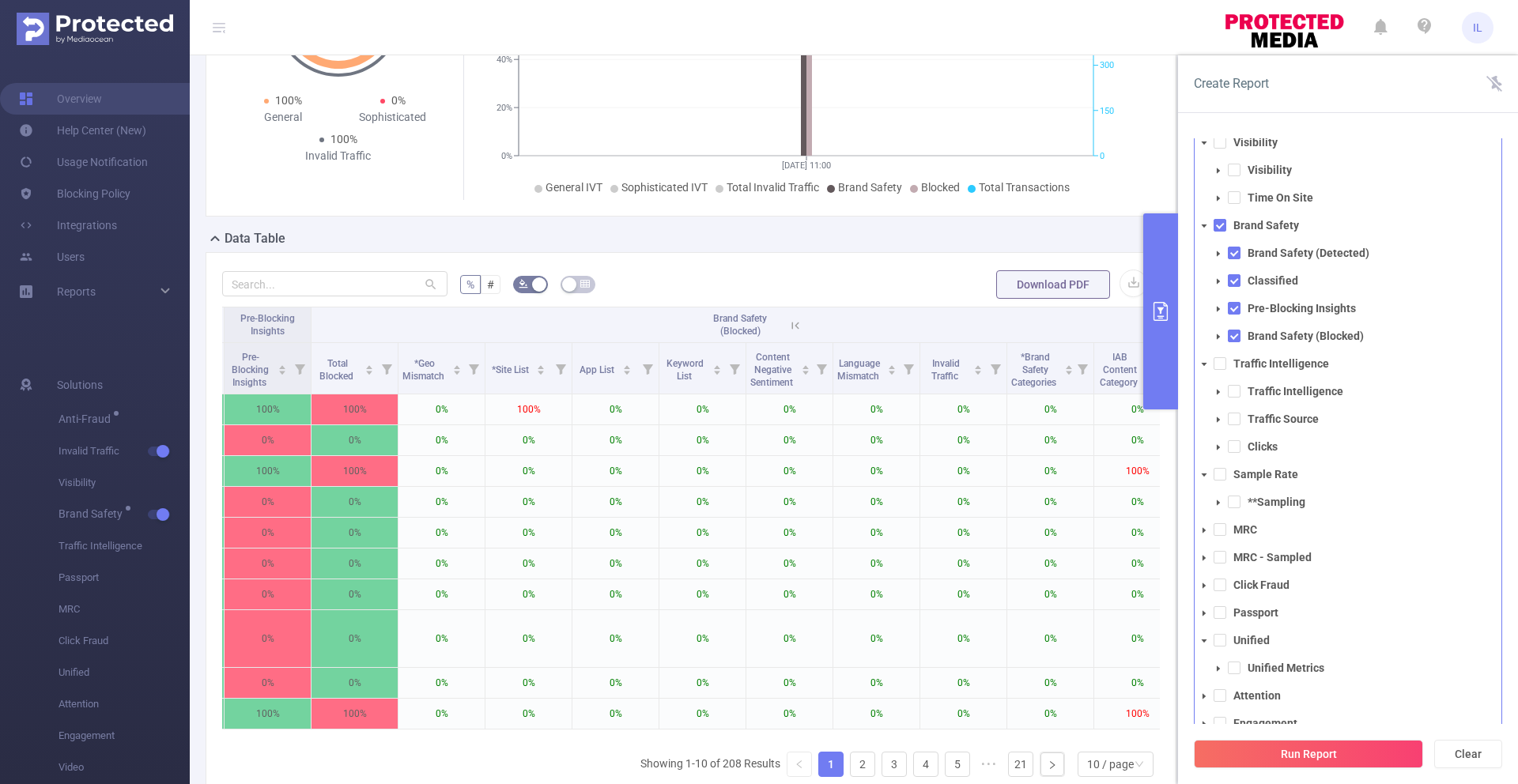
click at [1204, 587] on icon "icon: caret-down" at bounding box center [1204, 586] width 8 height 8
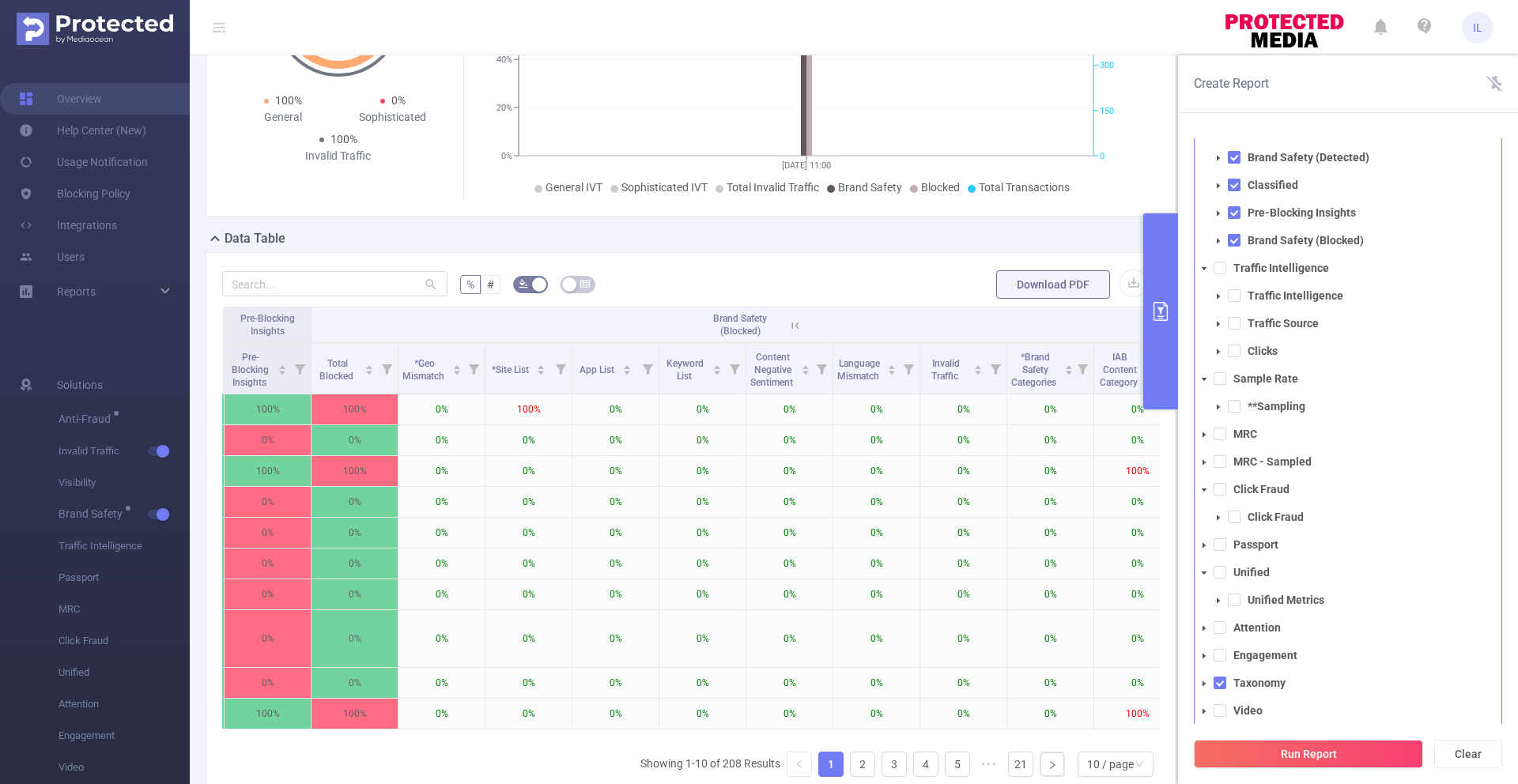
click at [1219, 327] on icon "icon: caret-down" at bounding box center [1219, 325] width 8 height 8
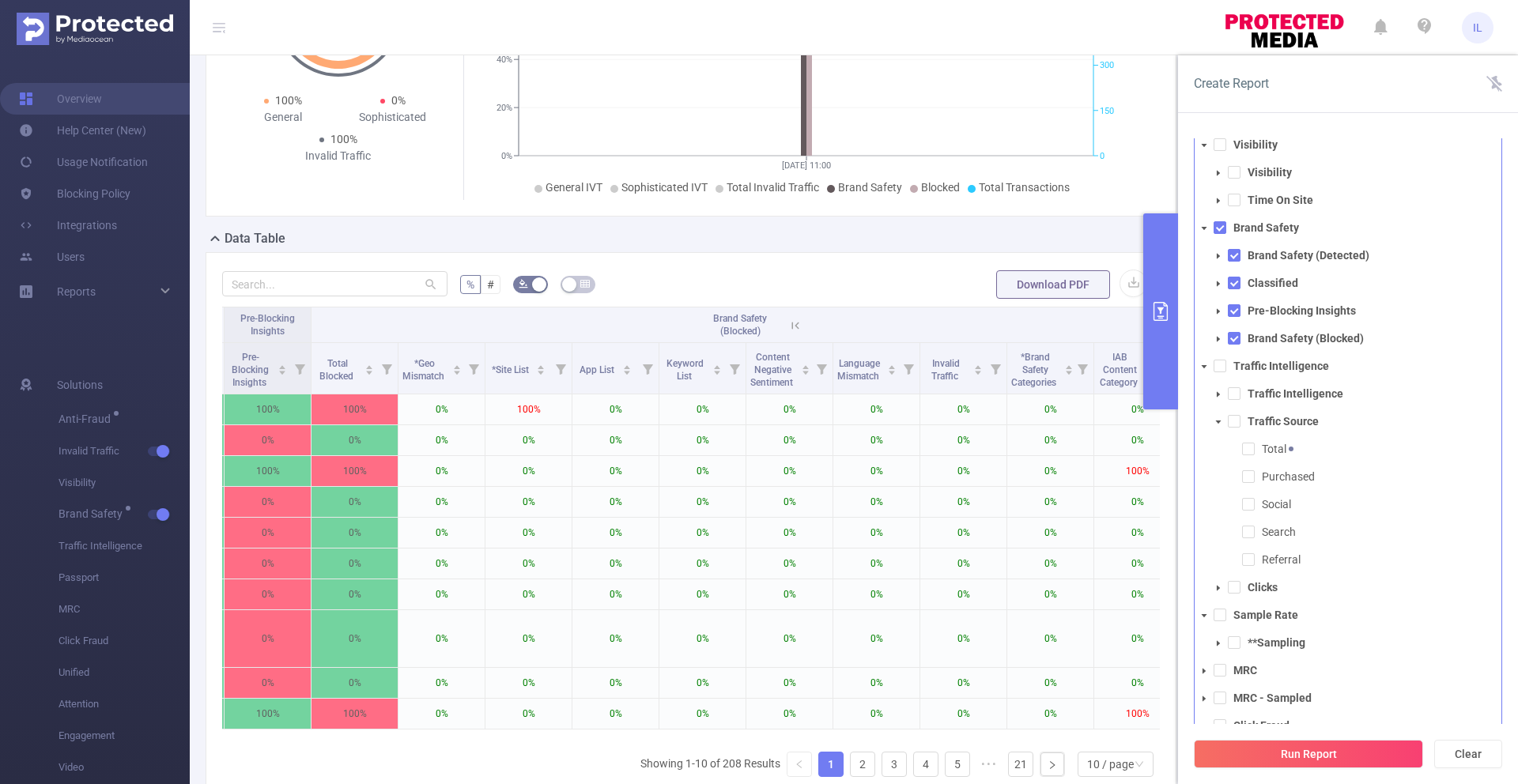
click at [1218, 398] on span at bounding box center [1218, 394] width 19 height 19
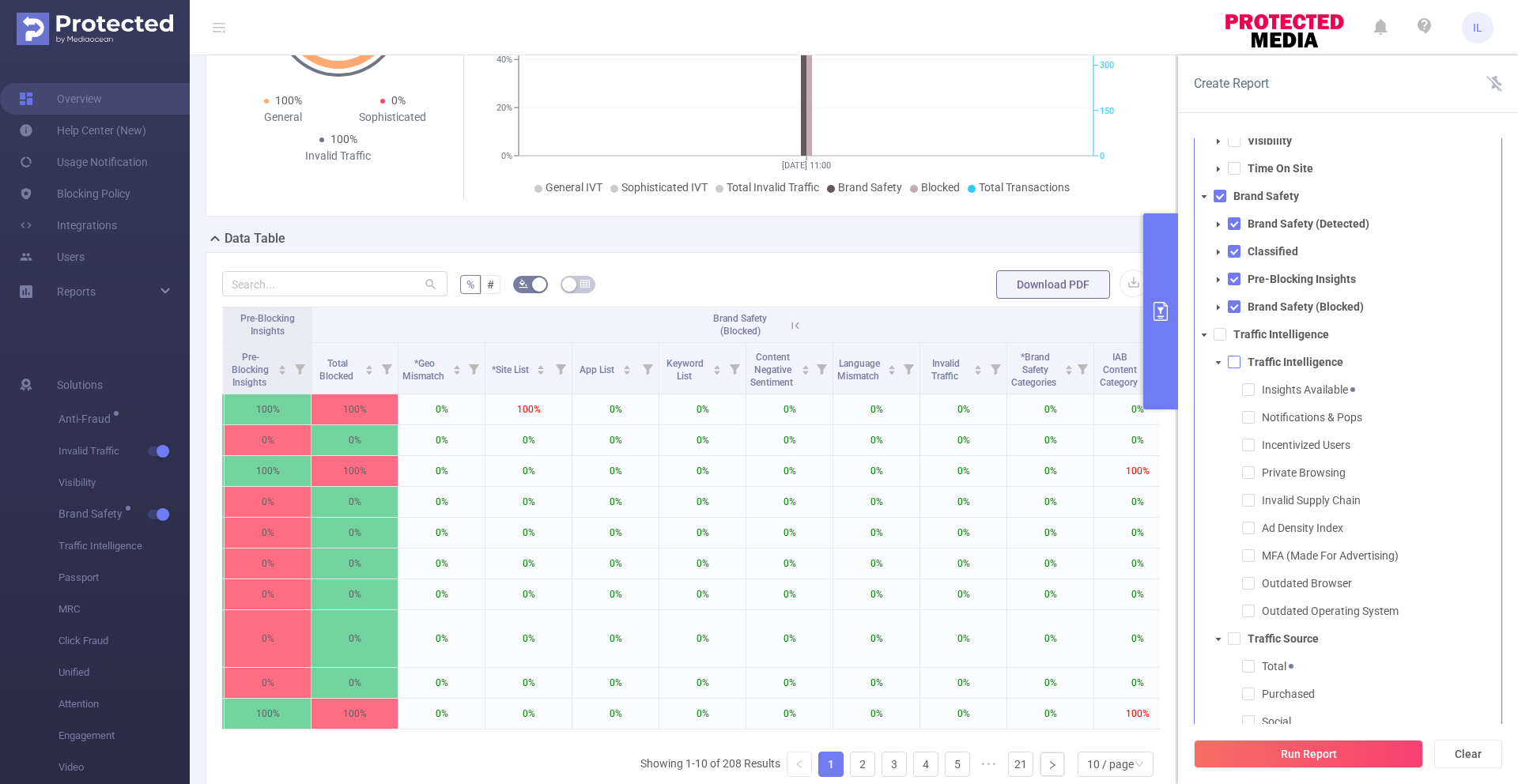
click at [1233, 359] on span at bounding box center [1234, 362] width 12 height 12
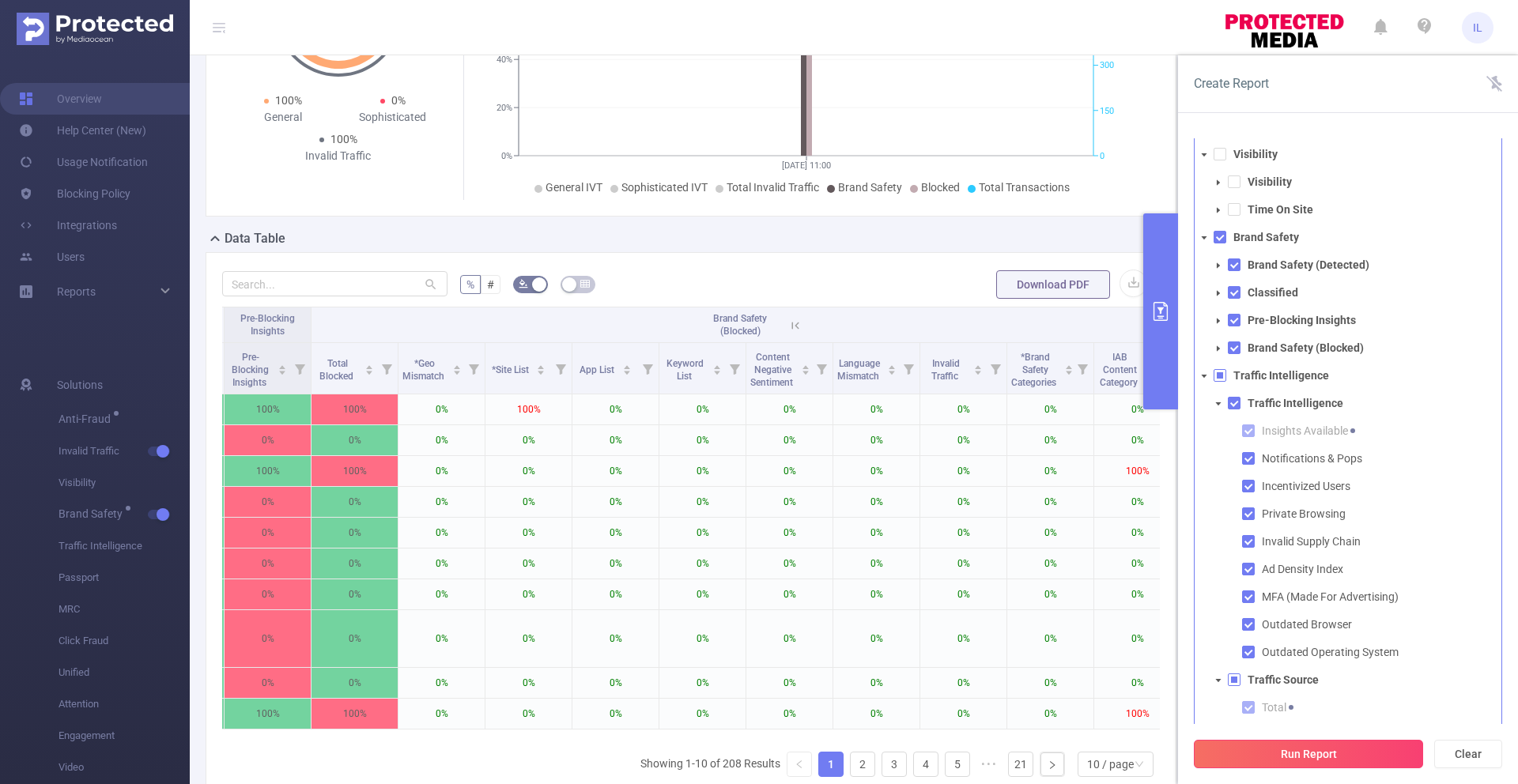
click at [1313, 754] on button "Run Report" at bounding box center [1308, 754] width 229 height 28
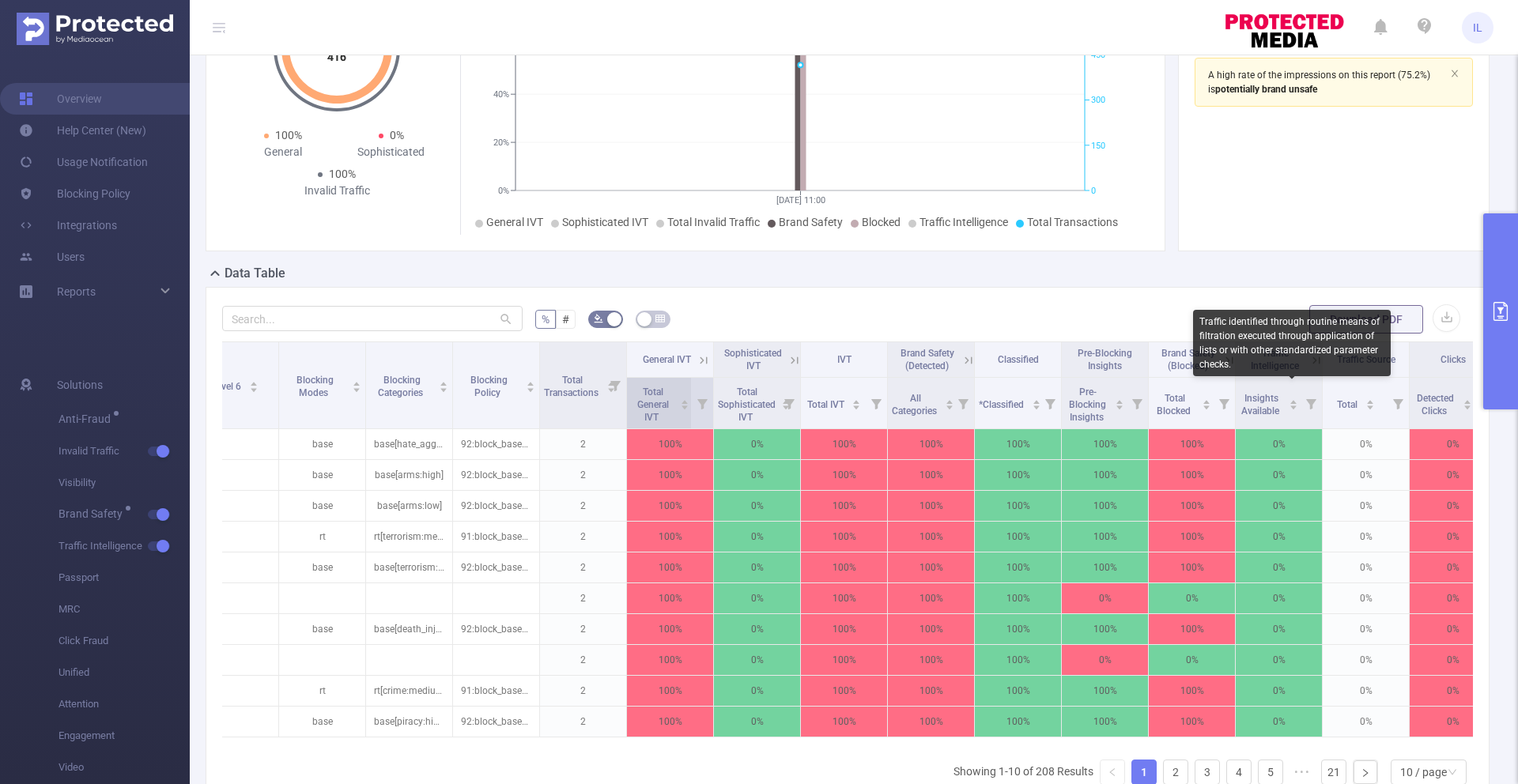
scroll to position [0, 702]
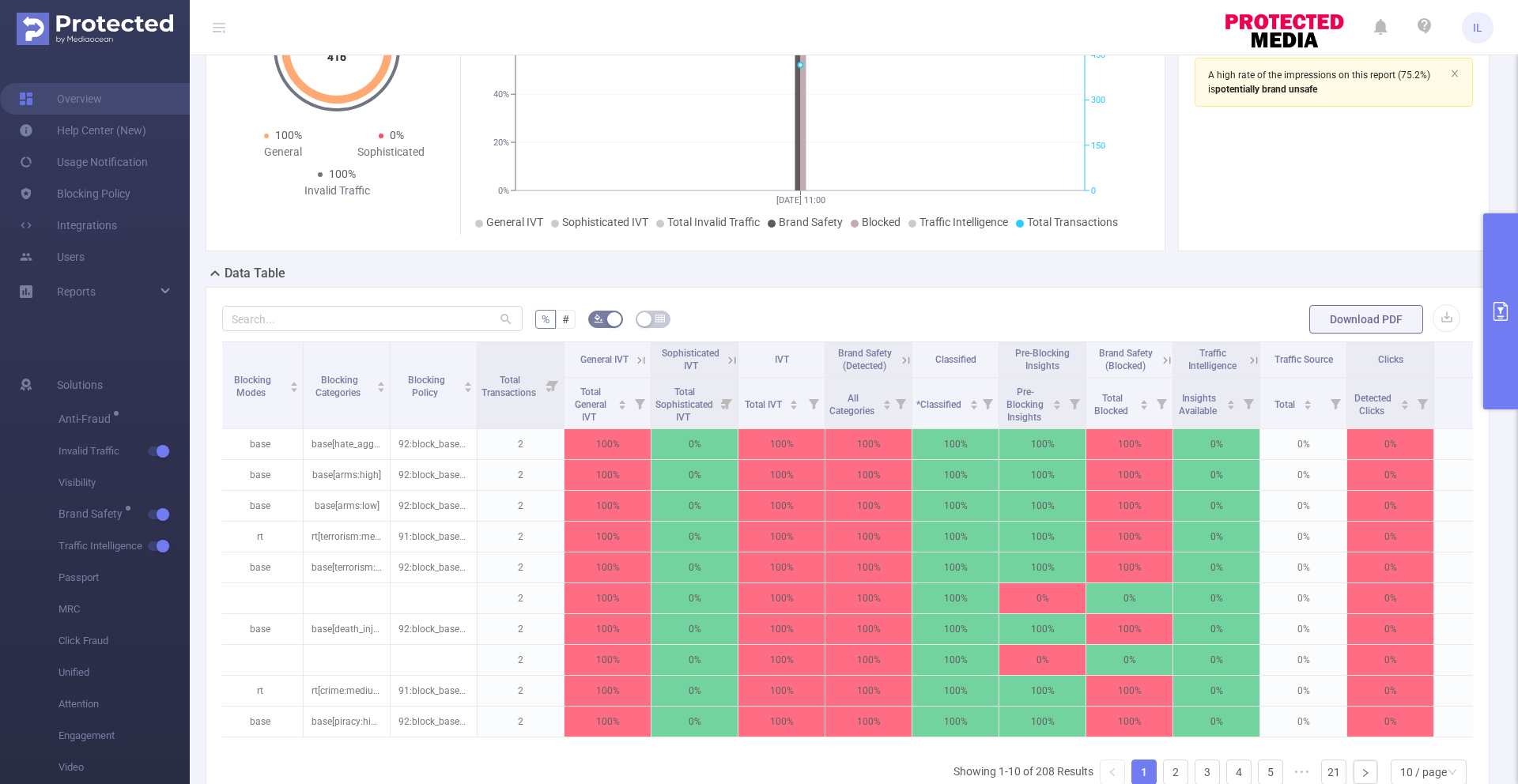
click at [1252, 359] on icon at bounding box center [1254, 360] width 14 height 14
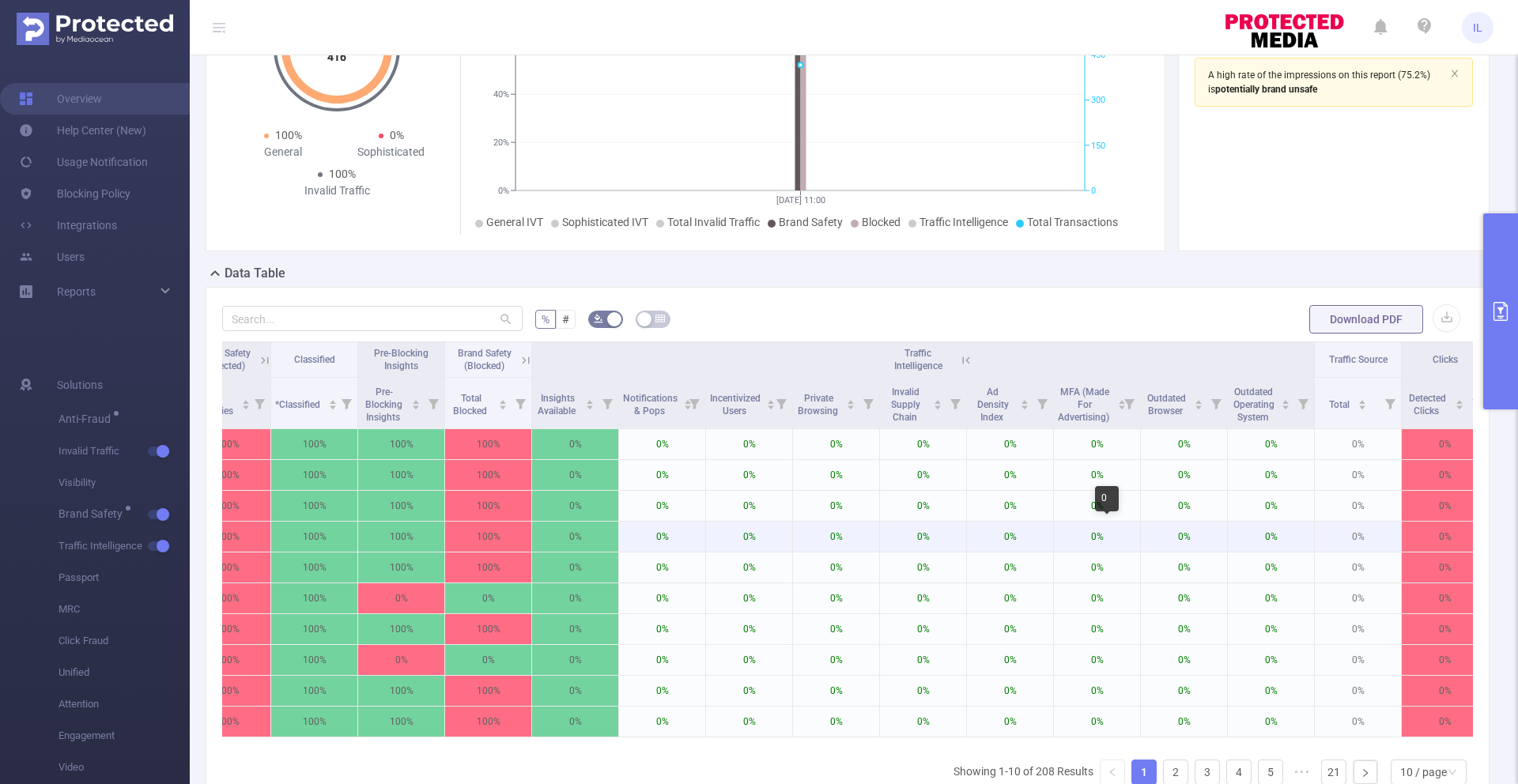
scroll to position [0, 1345]
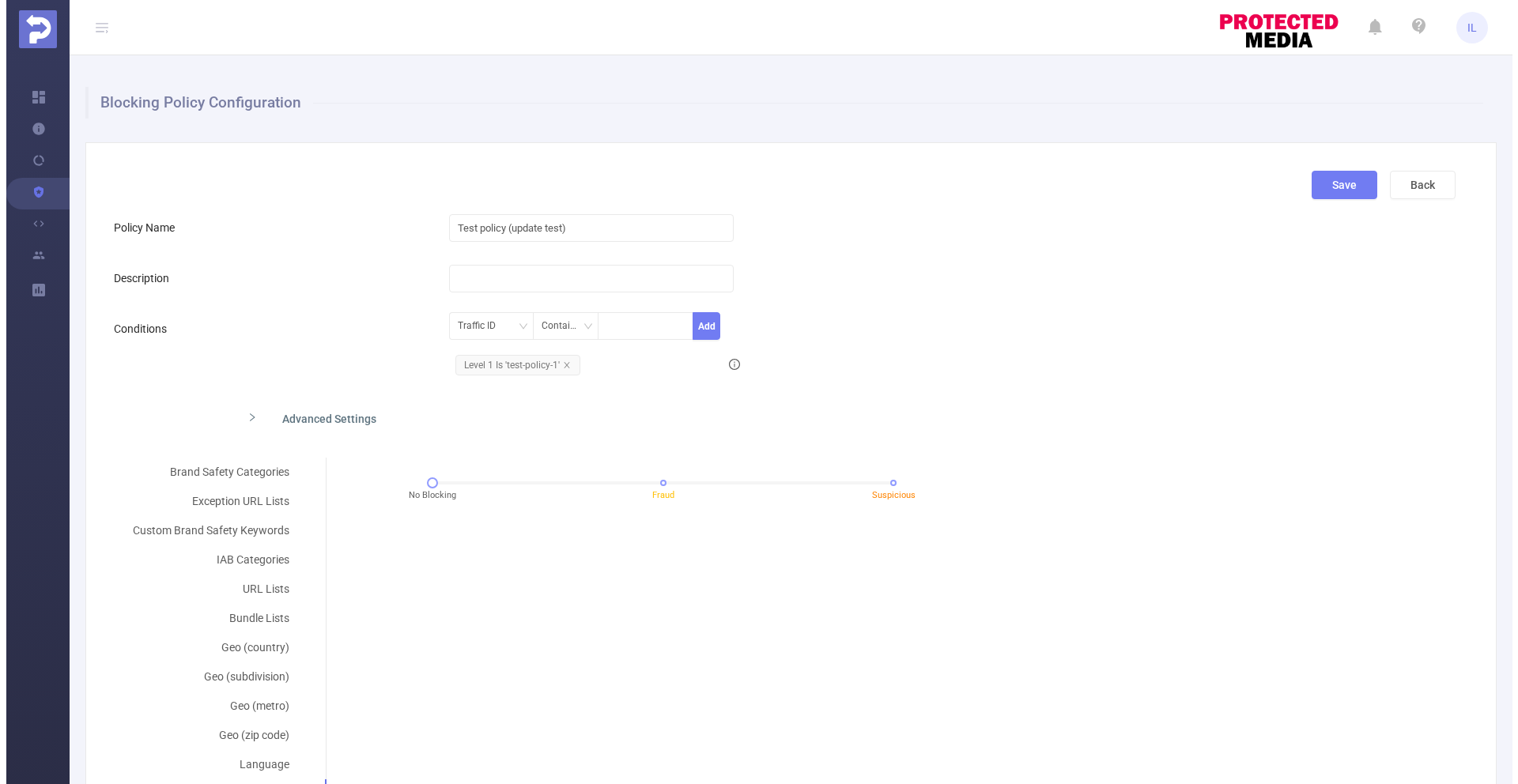
scroll to position [104, 0]
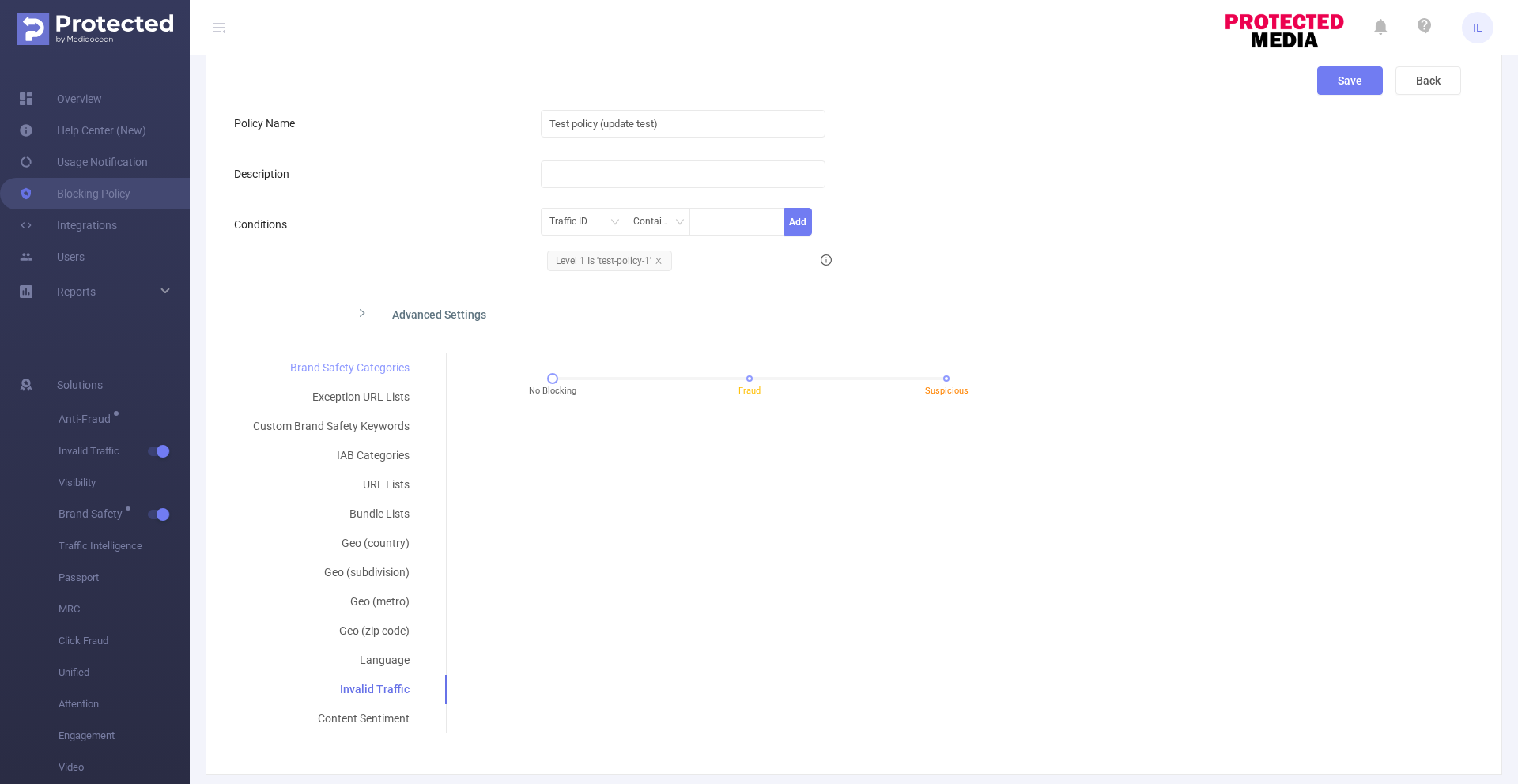
click at [234, 362] on div "Brand Safety Categories" at bounding box center [331, 368] width 194 height 29
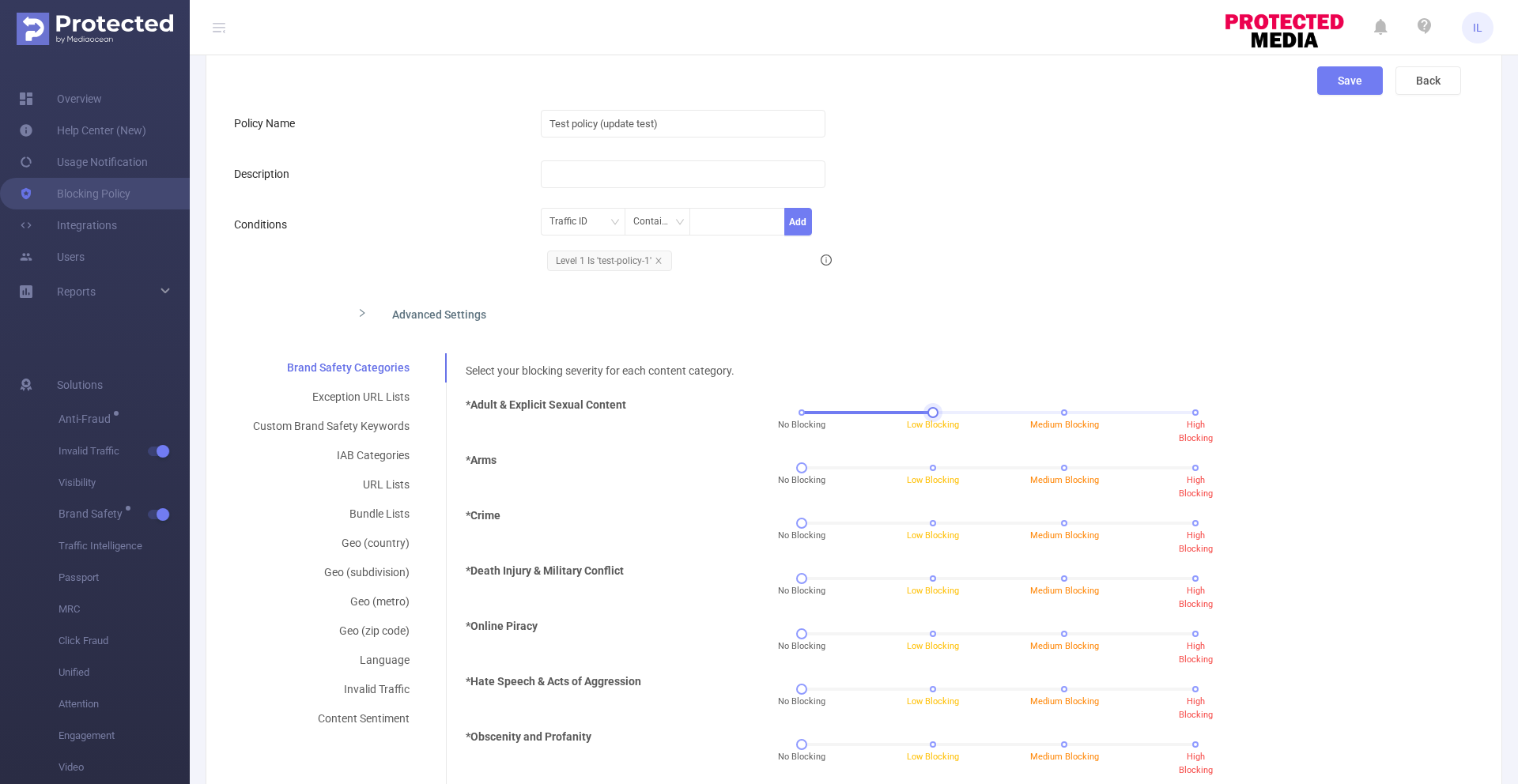
click at [930, 408] on div "No Blocking Low Blocking Medium Blocking High Blocking" at bounding box center [998, 412] width 393 height 9
